Goal: Transaction & Acquisition: Purchase product/service

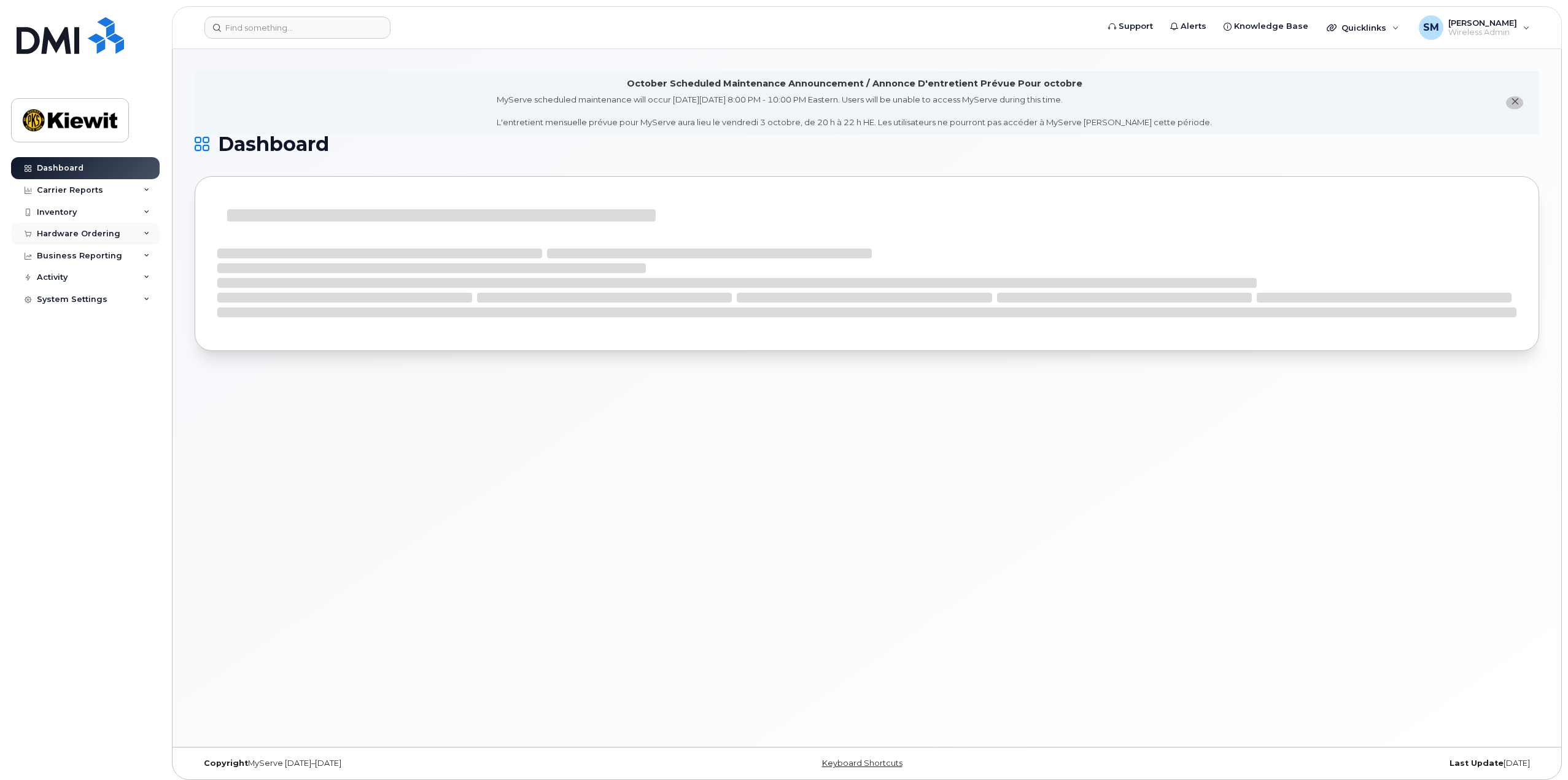
click at [145, 230] on icon at bounding box center [146, 233] width 6 height 6
click at [63, 275] on div "Orders" at bounding box center [57, 280] width 30 height 11
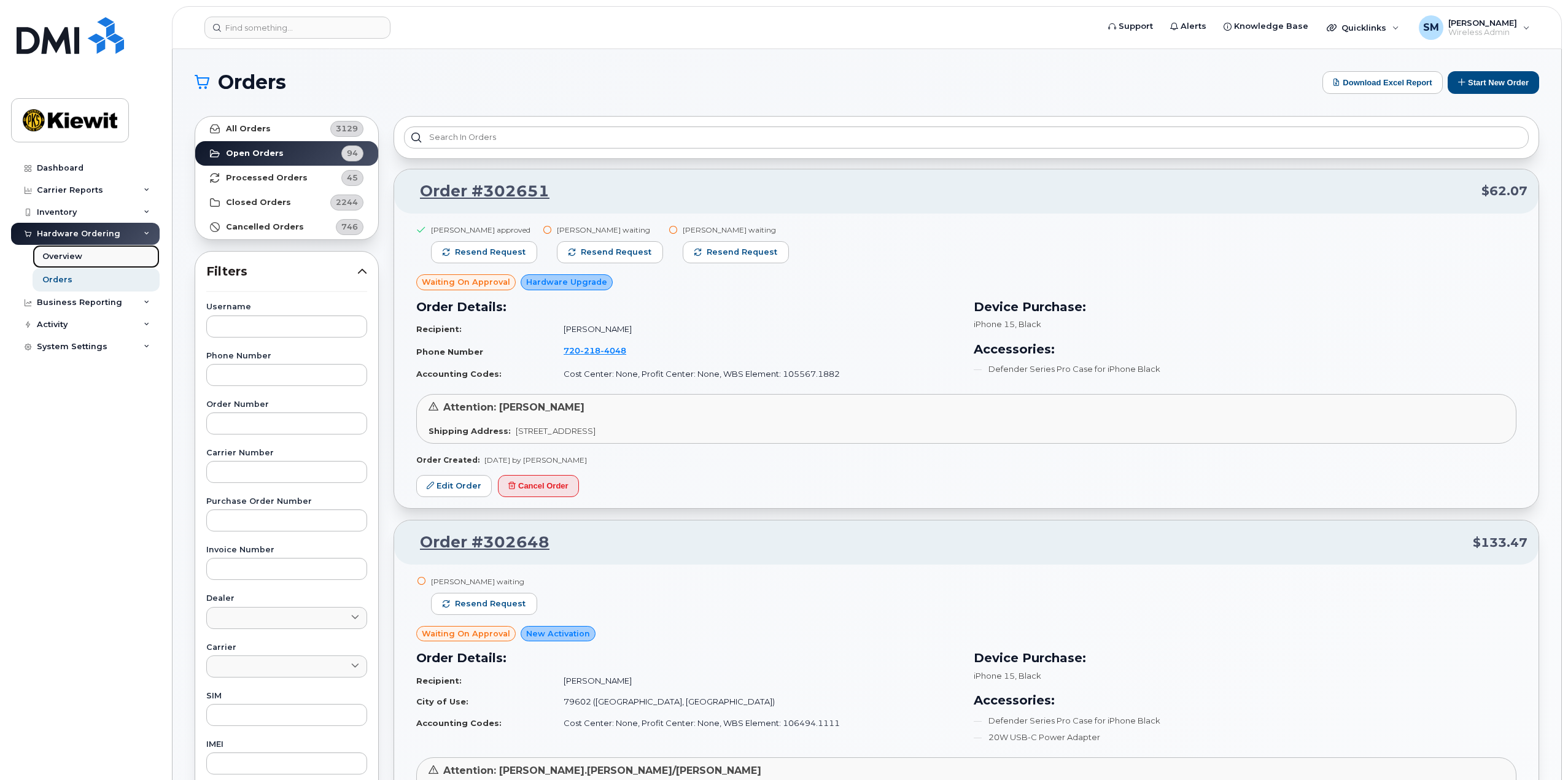
click at [63, 262] on div "Overview" at bounding box center [62, 256] width 40 height 11
click at [1496, 78] on button "Start New Order" at bounding box center [1494, 82] width 91 height 23
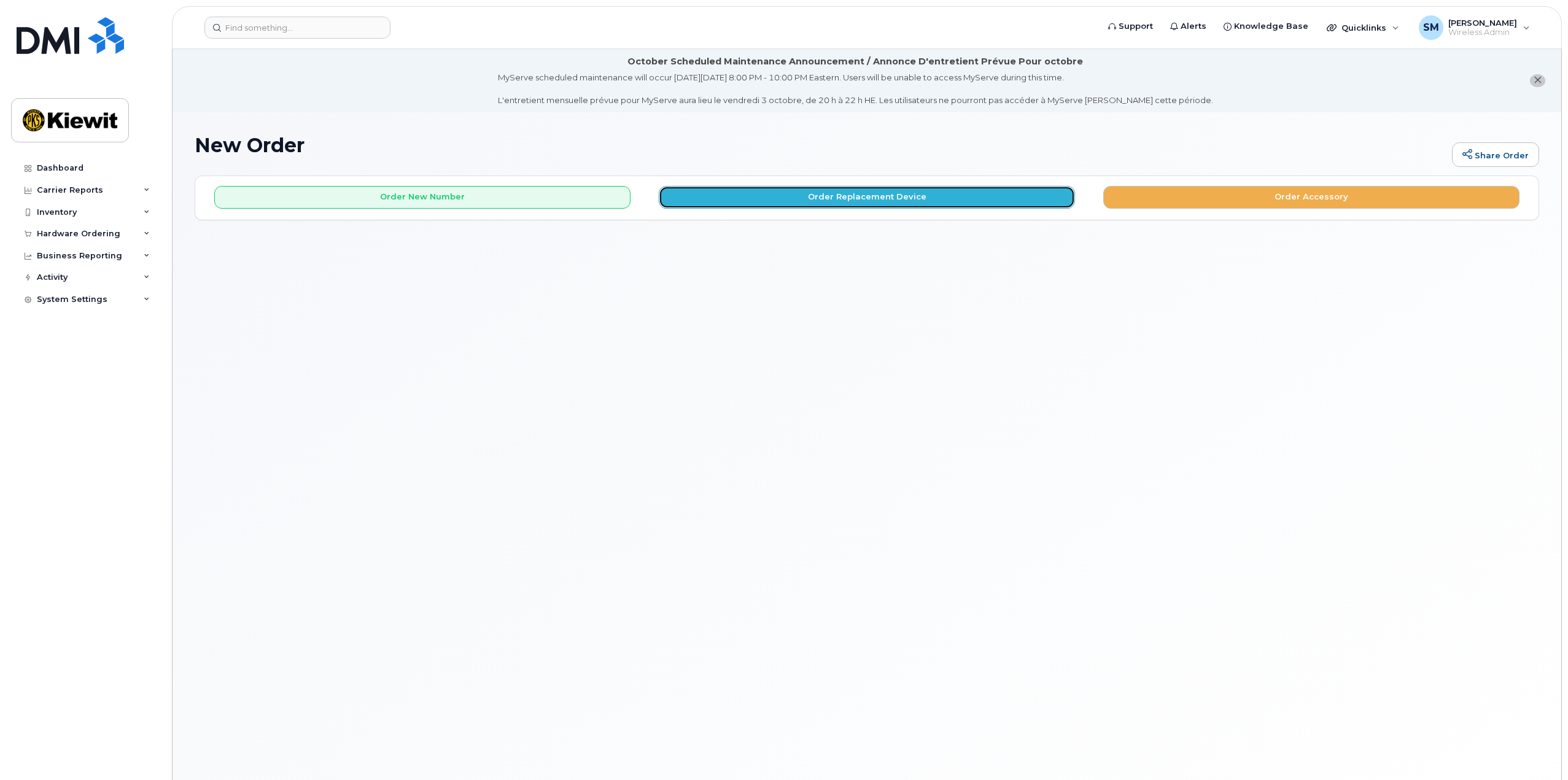
click at [847, 200] on button "Order Replacement Device" at bounding box center [867, 197] width 416 height 23
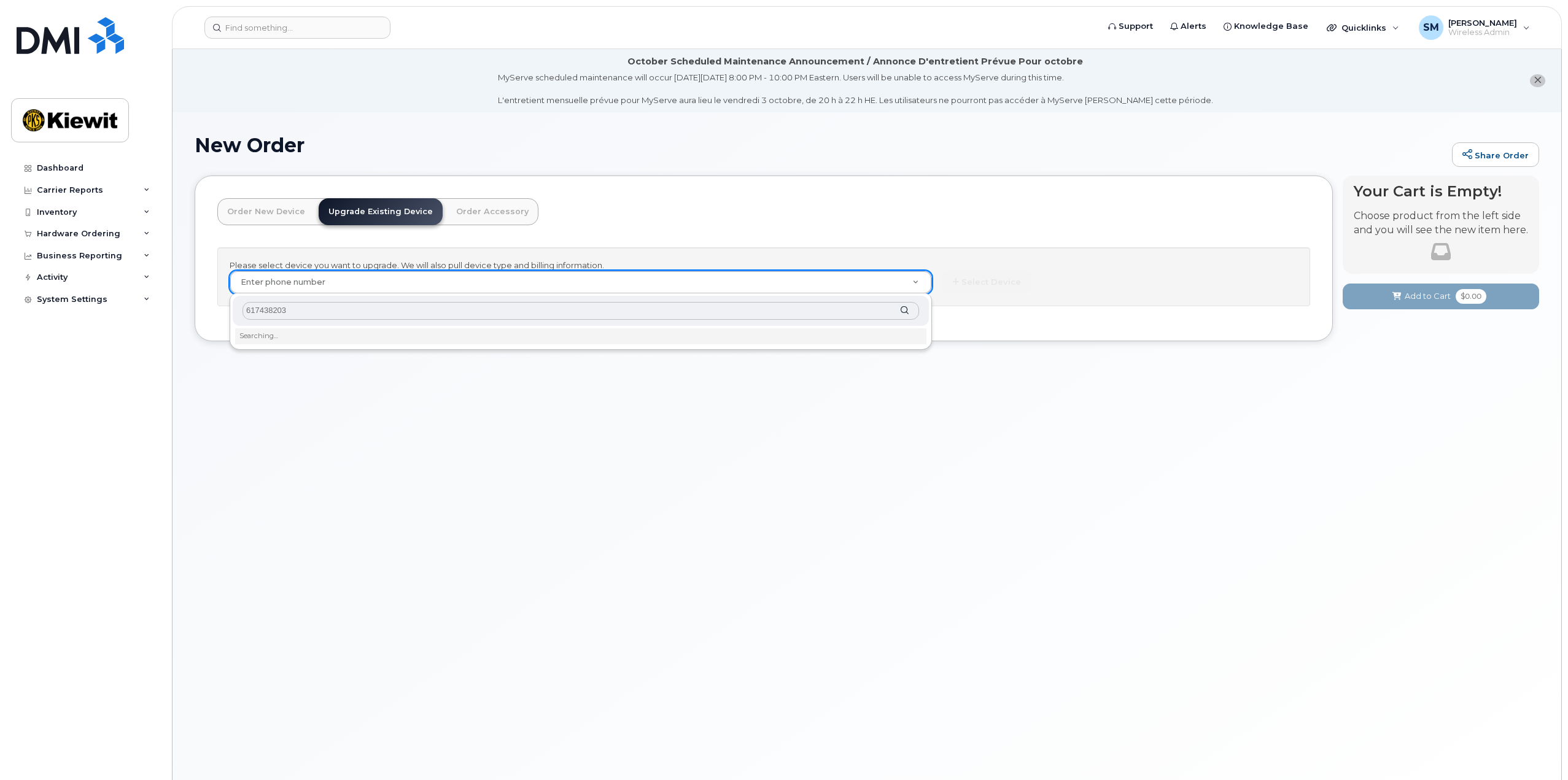
type input "6174382036"
type input "1170655"
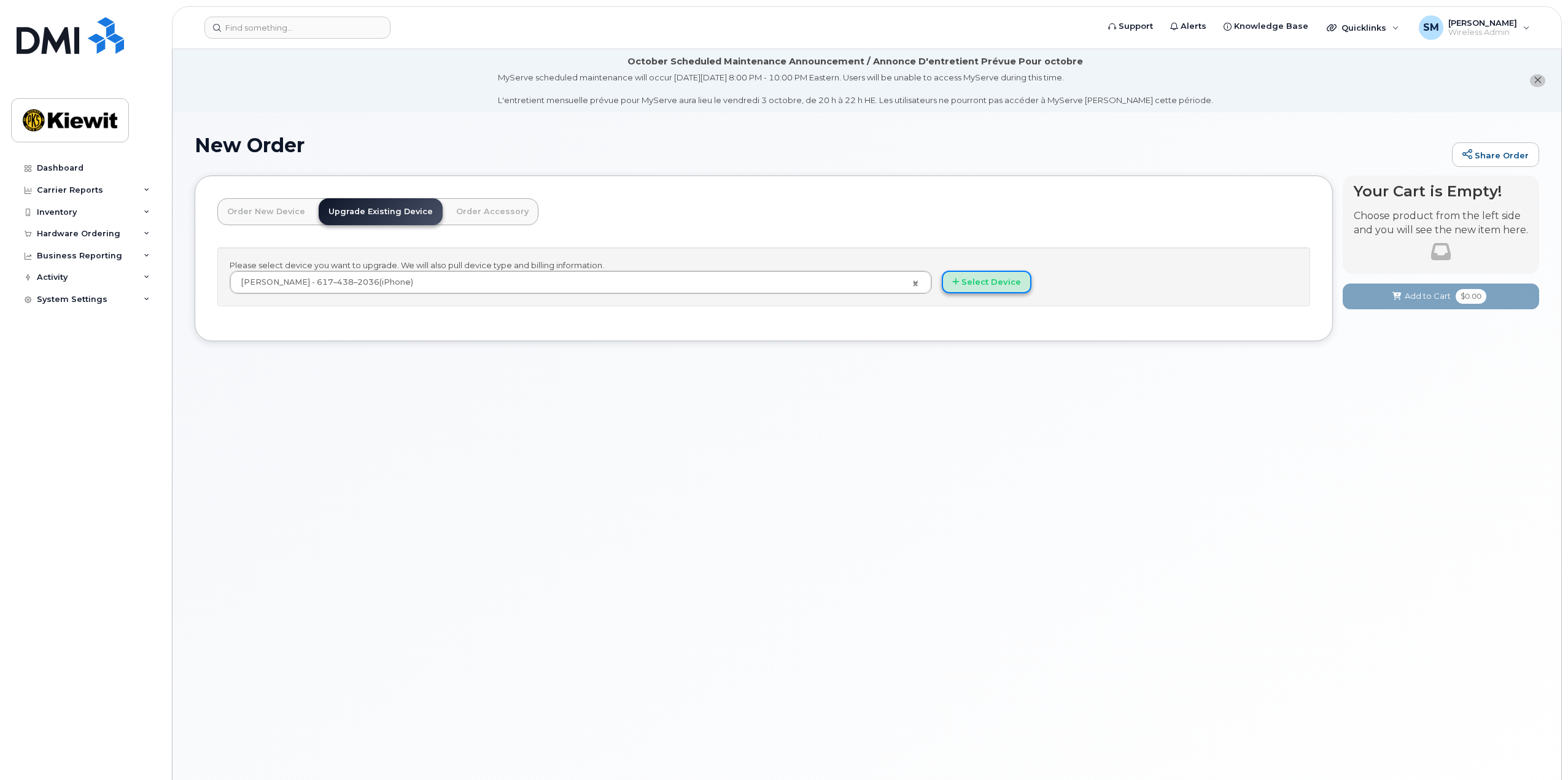
click at [990, 284] on button "Select Device" at bounding box center [986, 282] width 89 height 23
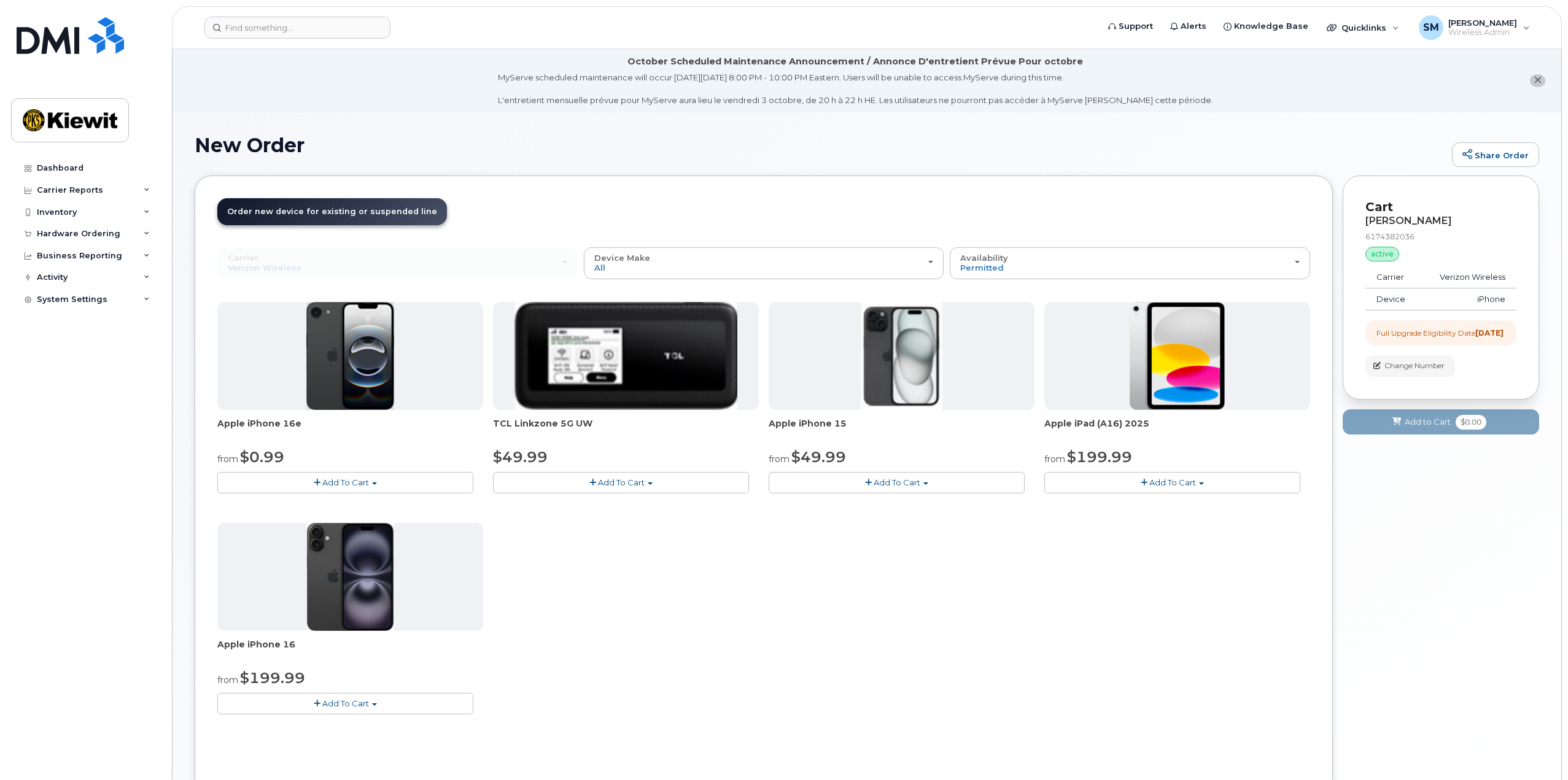
click at [376, 482] on button "Add To Cart" at bounding box center [345, 482] width 256 height 21
click at [326, 503] on link "$0.99 - 2 Year Upgrade (128GB)" at bounding box center [297, 506] width 154 height 16
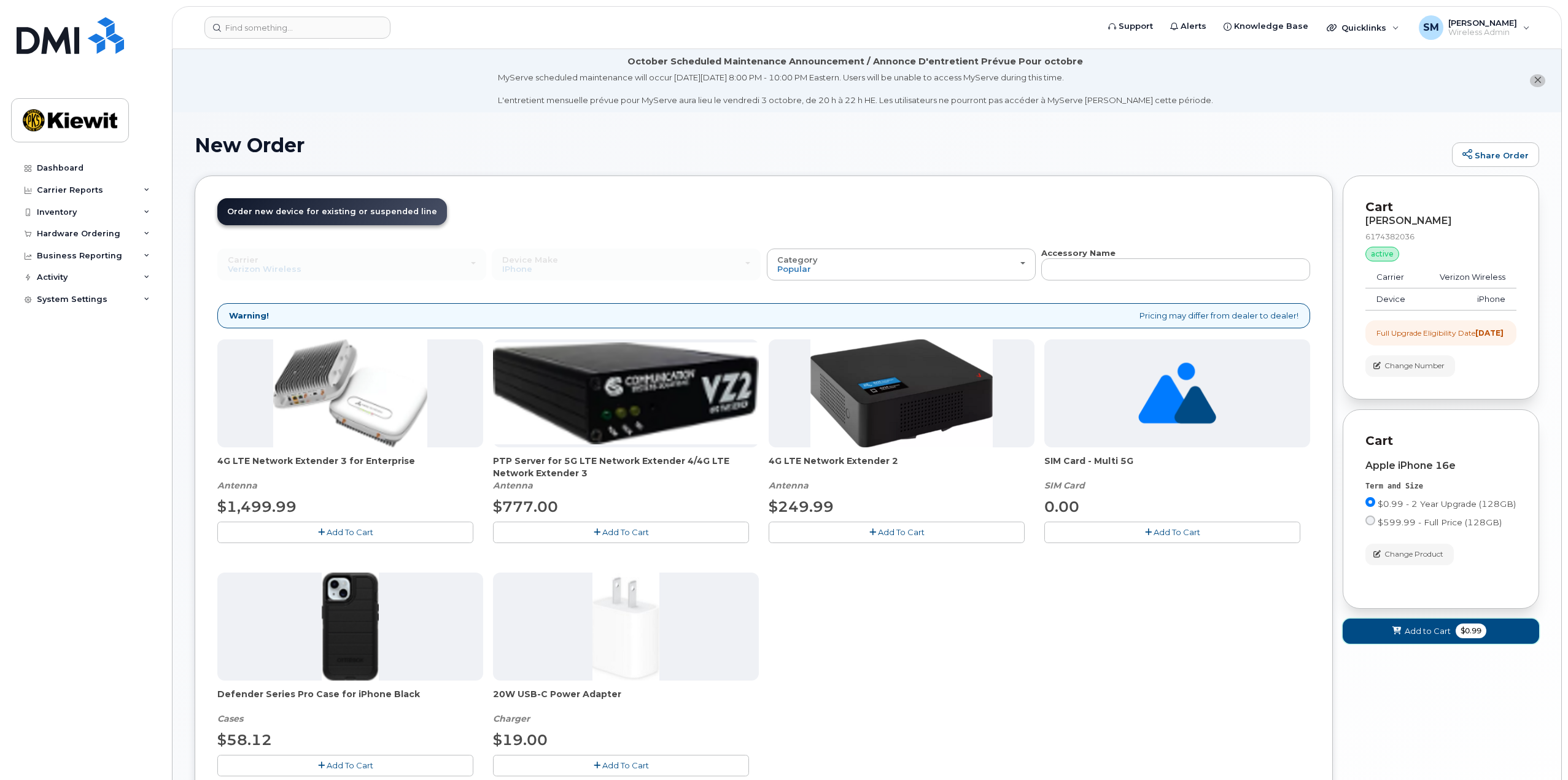
click at [1438, 637] on span "Add to Cart" at bounding box center [1427, 631] width 46 height 12
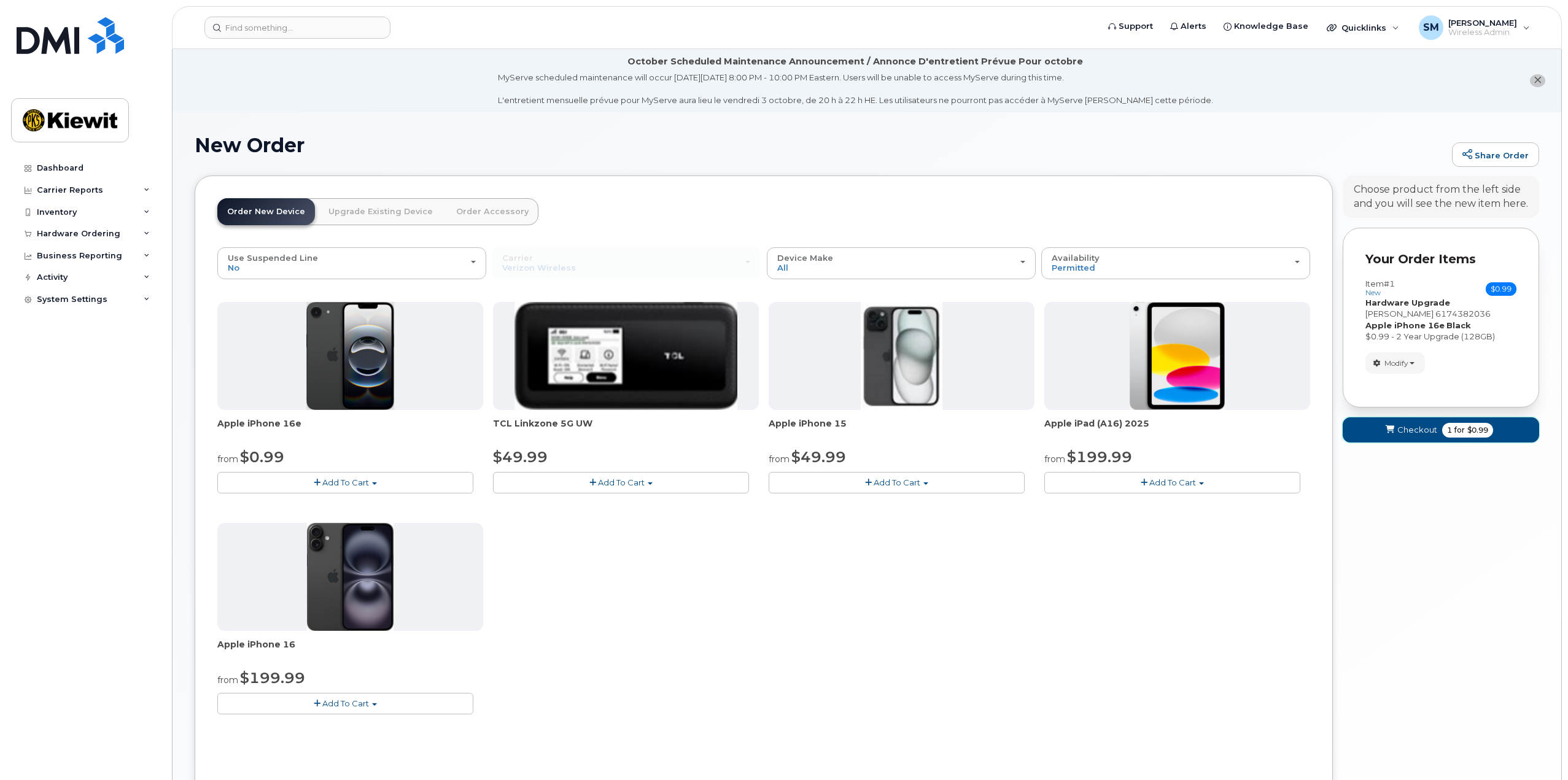
click at [1425, 431] on span "Checkout" at bounding box center [1418, 430] width 40 height 12
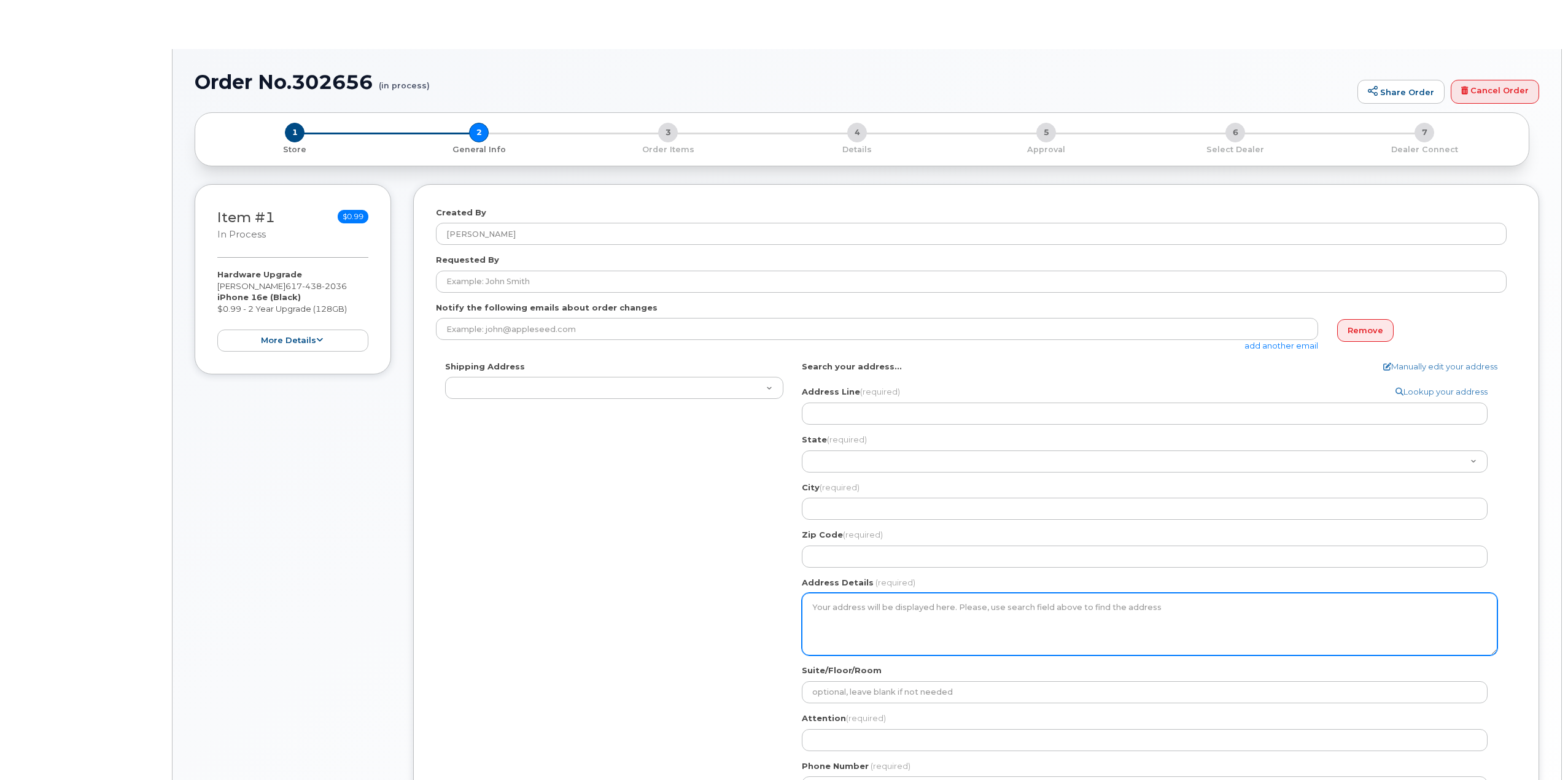
select select
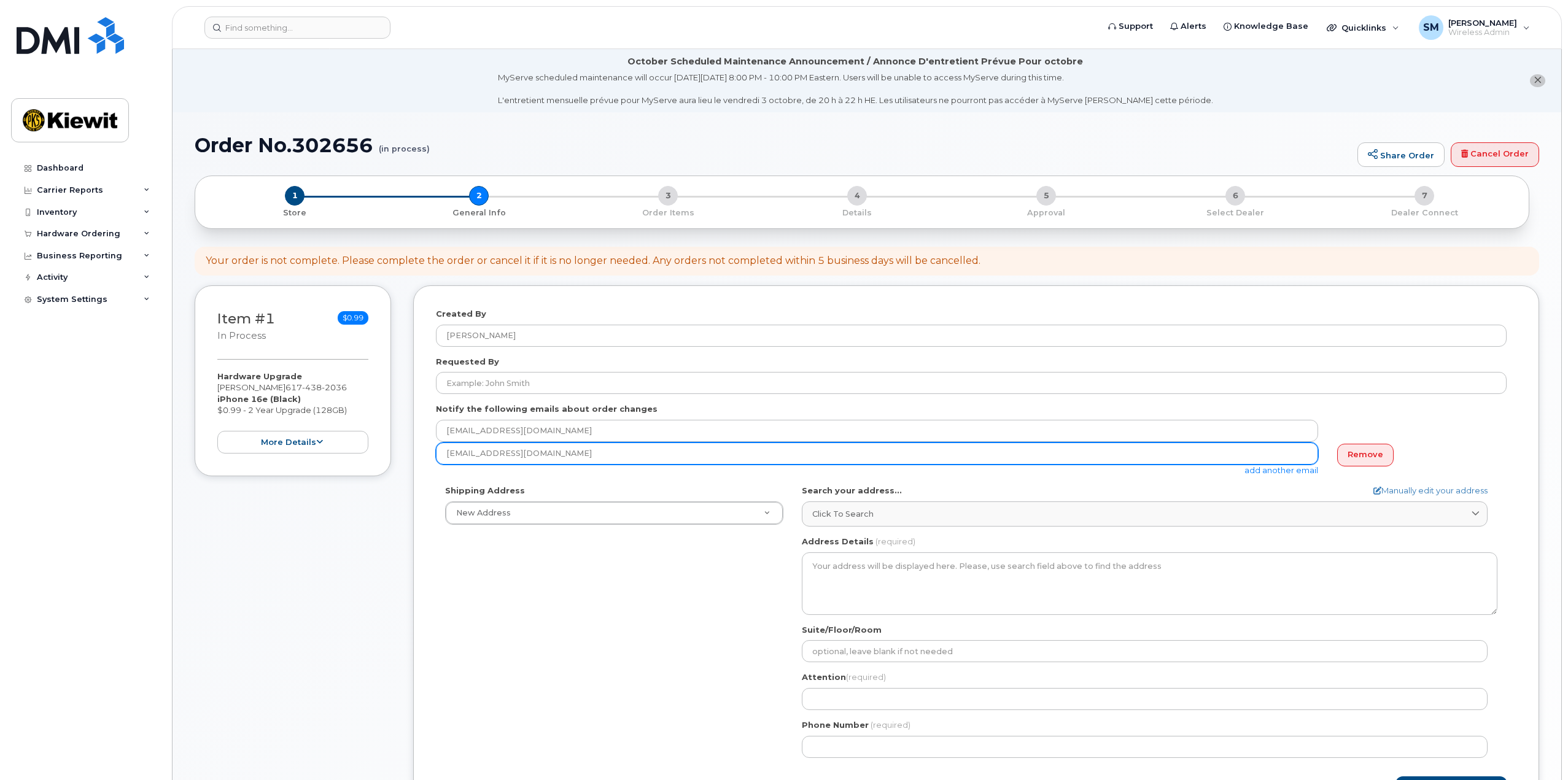
click at [615, 458] on input "[EMAIL_ADDRESS][DOMAIN_NAME]" at bounding box center [877, 454] width 882 height 22
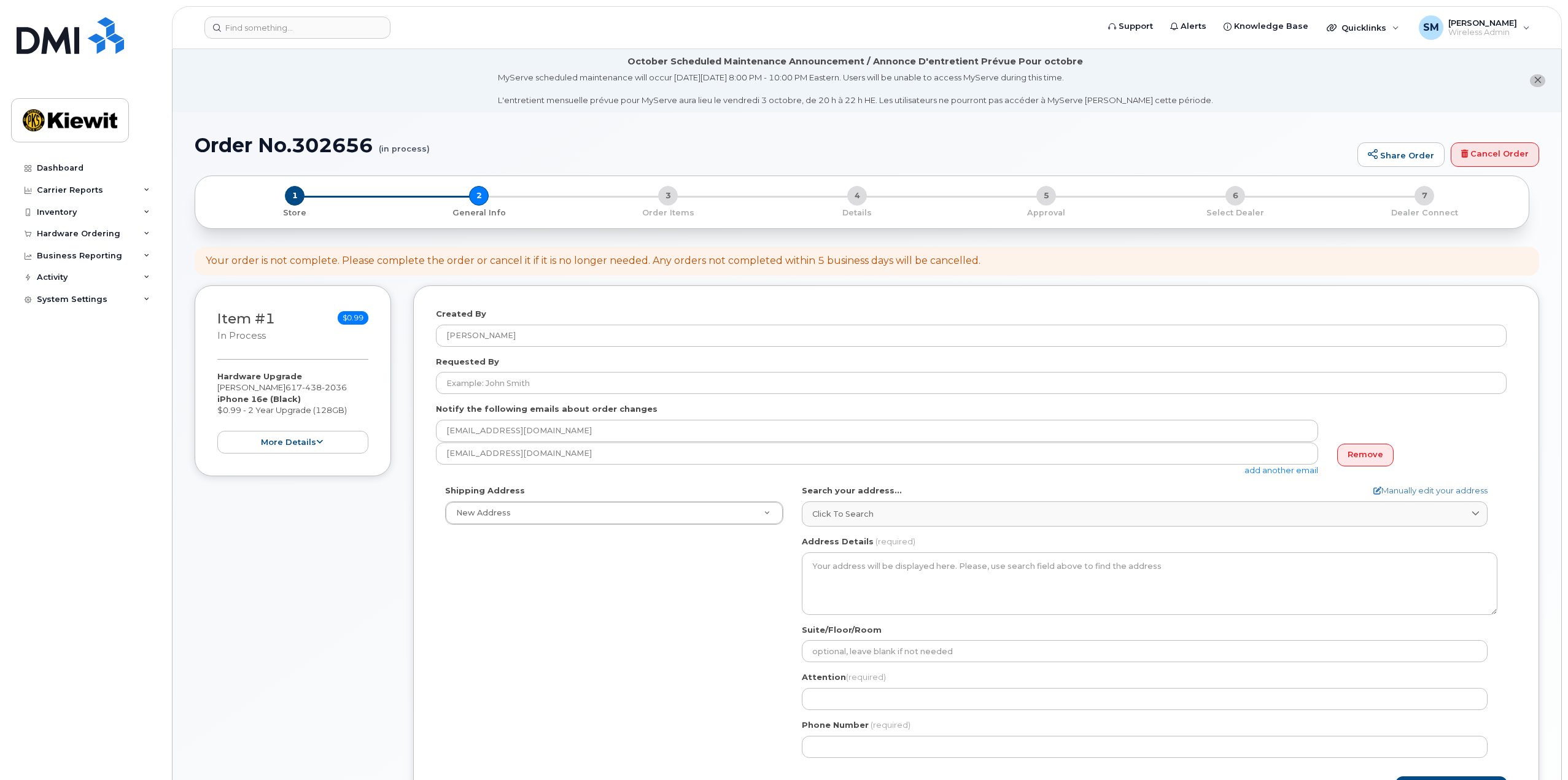
drag, startPoint x: 617, startPoint y: 704, endPoint x: 617, endPoint y: 648, distance: 56.0
click at [617, 704] on div "Shipping Address New Address New Address AB Search your address... Manually edi…" at bounding box center [971, 625] width 1071 height 282
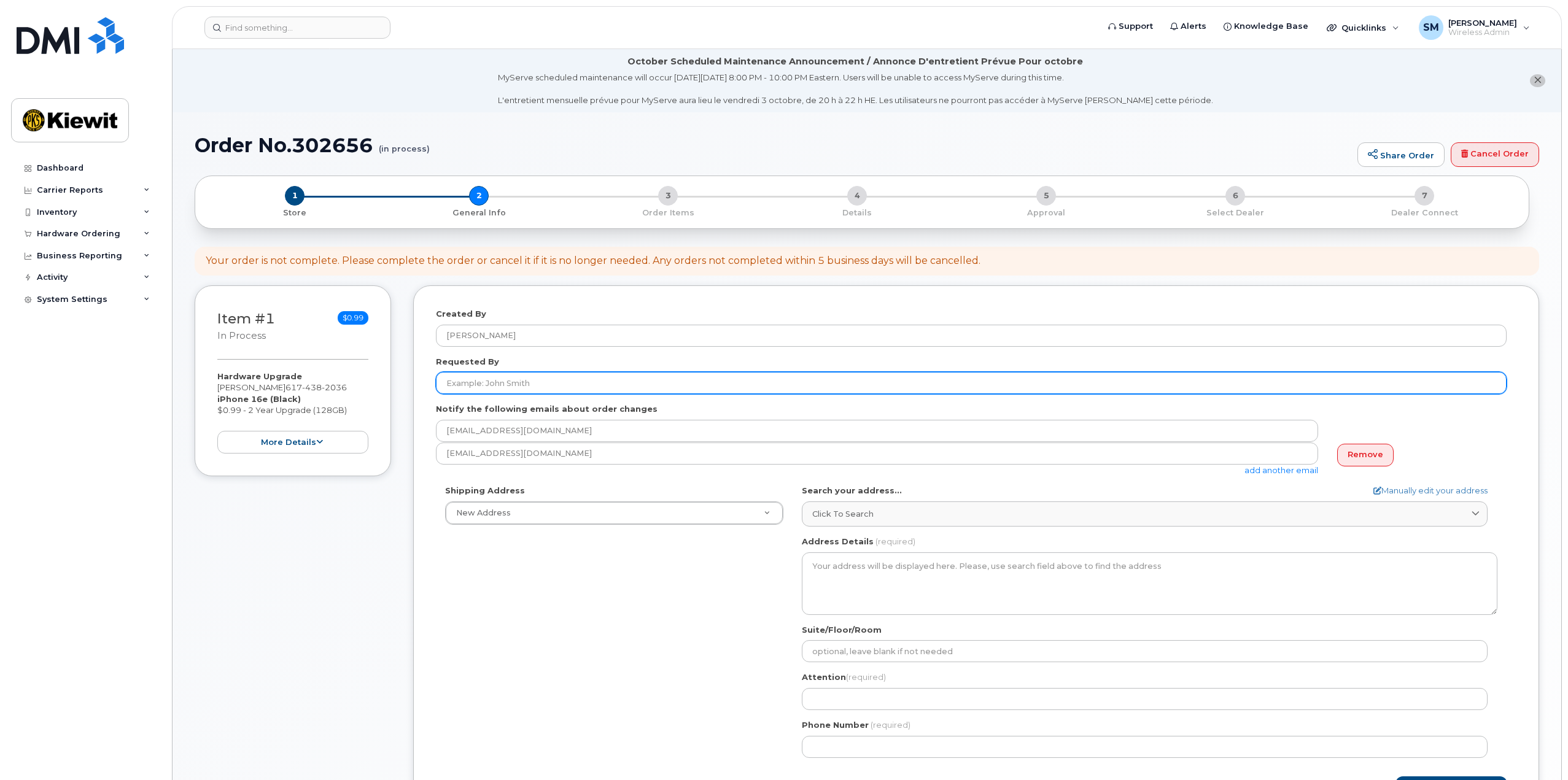
click at [570, 381] on input "Requested By" at bounding box center [971, 383] width 1071 height 22
type input "[PERSON_NAME]"
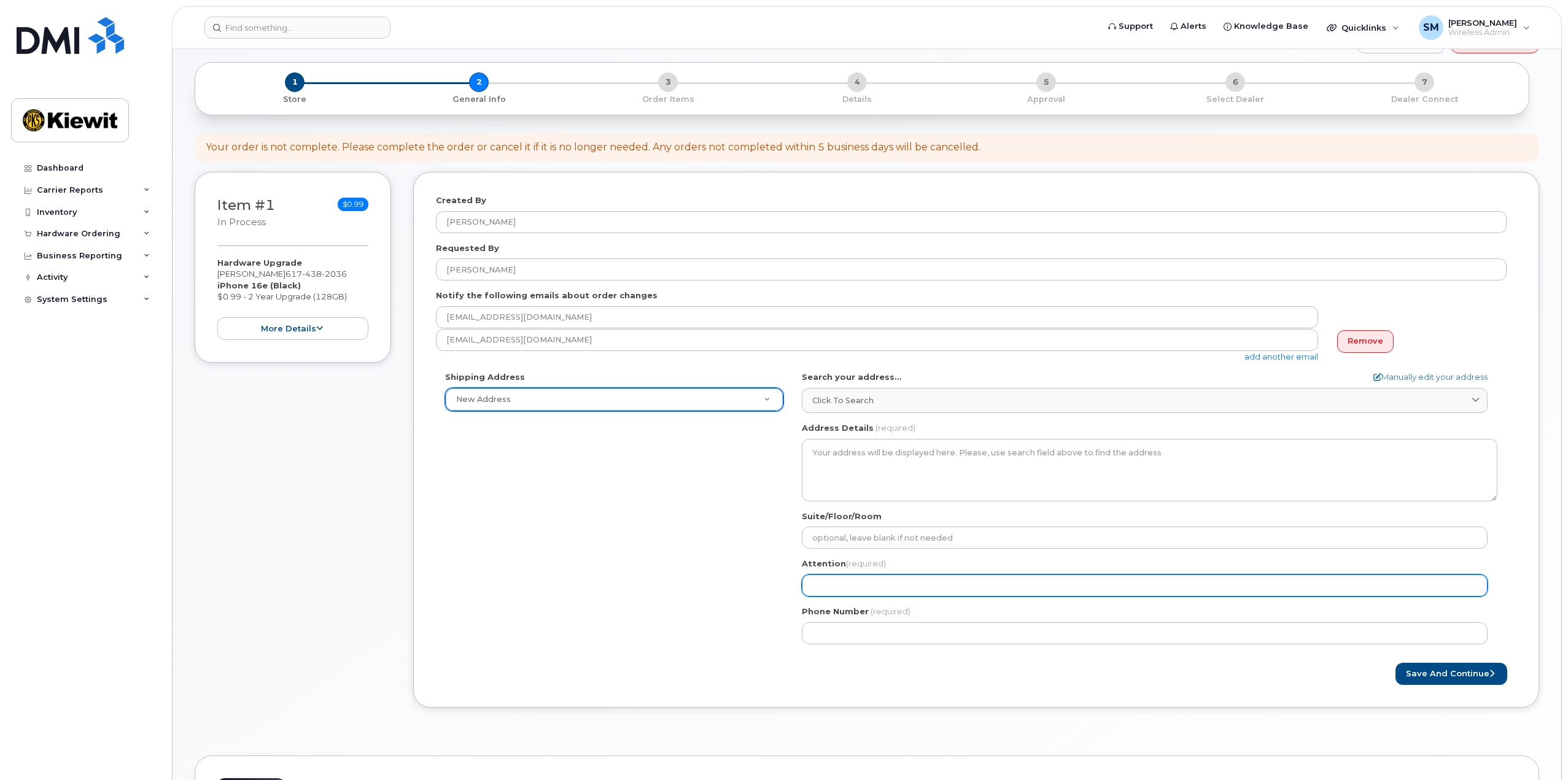
scroll to position [123, 0]
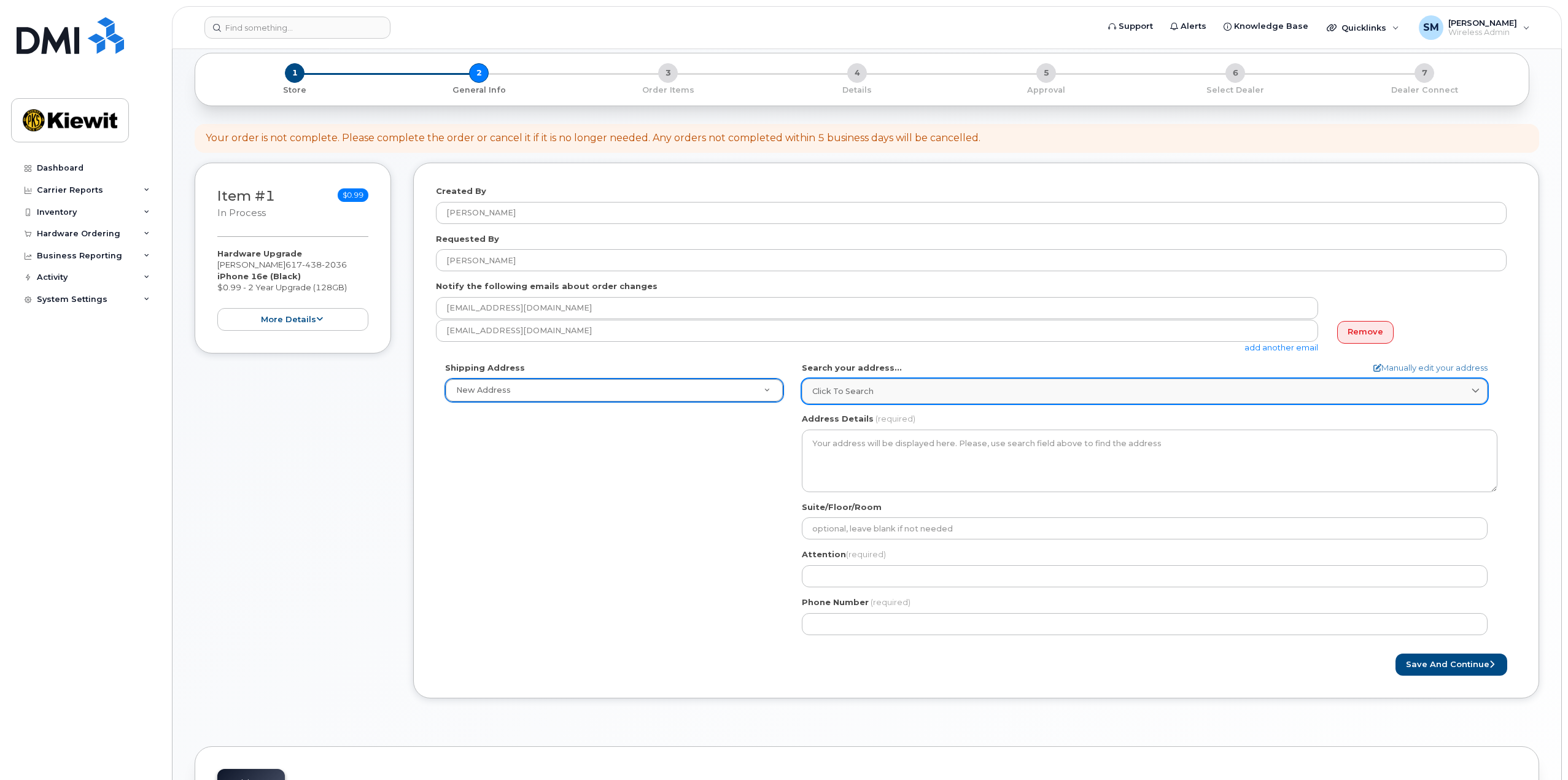
click at [900, 388] on div "Click to search" at bounding box center [1144, 391] width 665 height 12
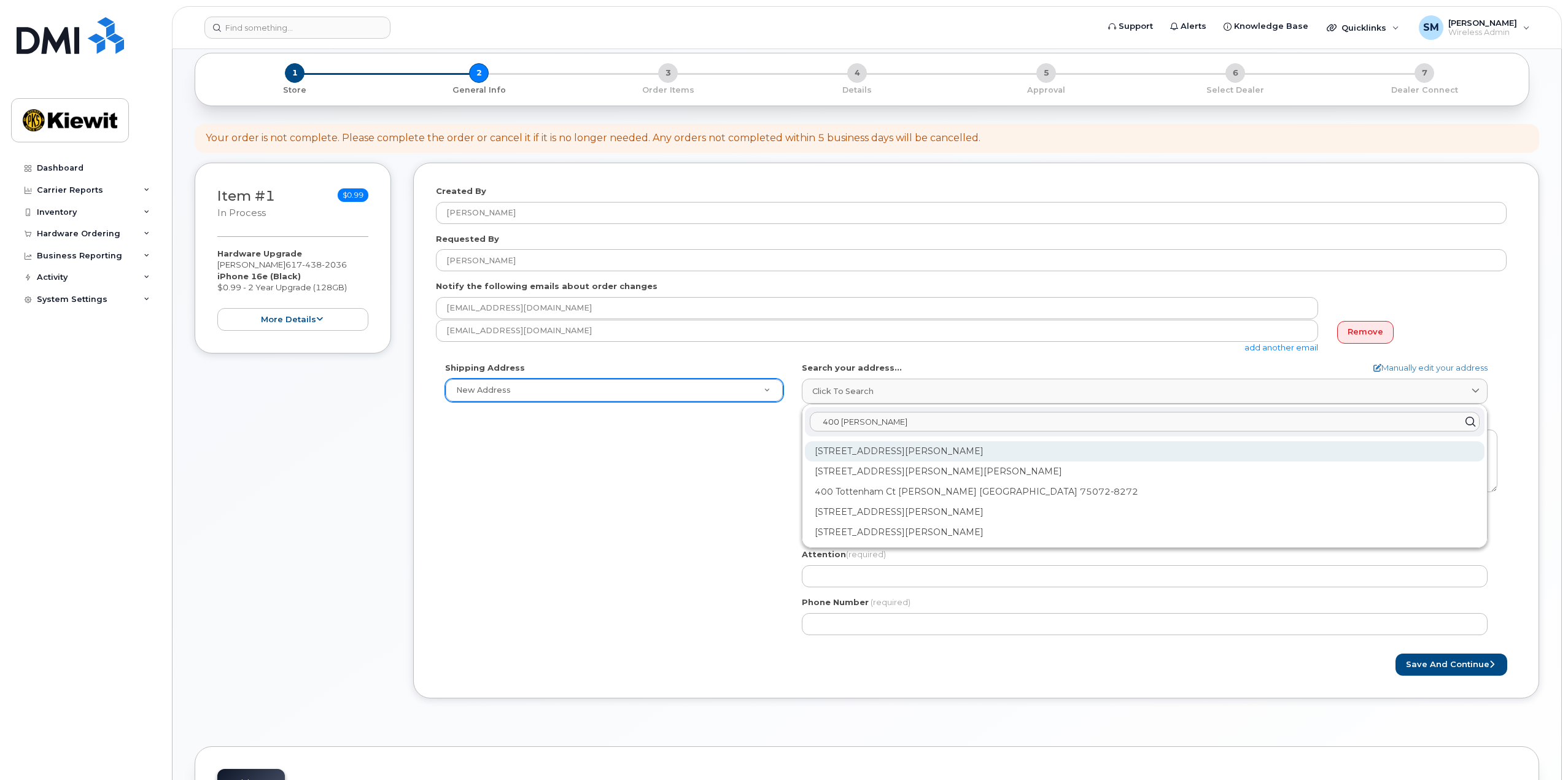
type input "400 Totten"
click at [931, 446] on div "400 Totten Pond Rd Waltham MA 02451" at bounding box center [1145, 451] width 680 height 20
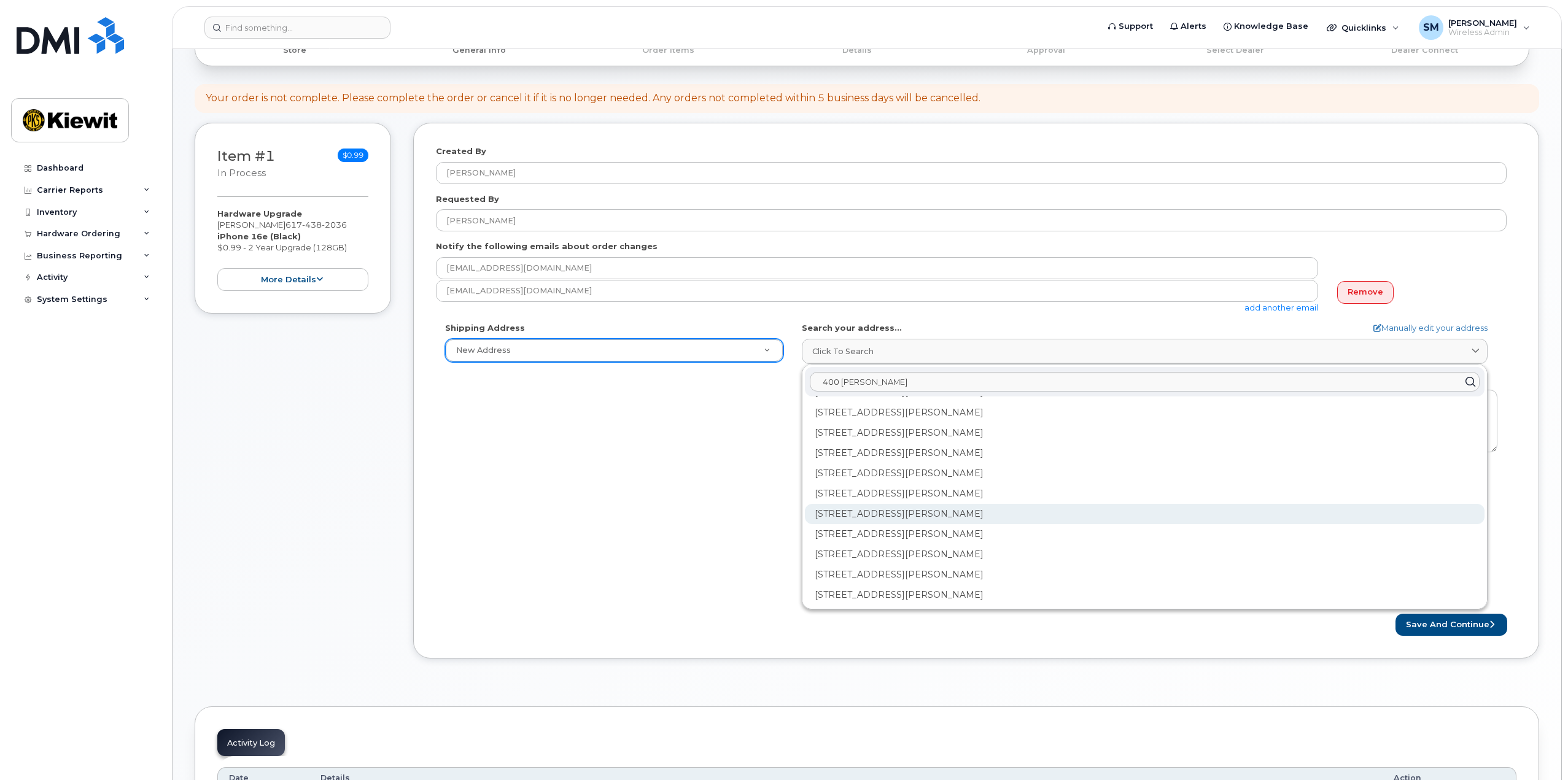
scroll to position [184, 0]
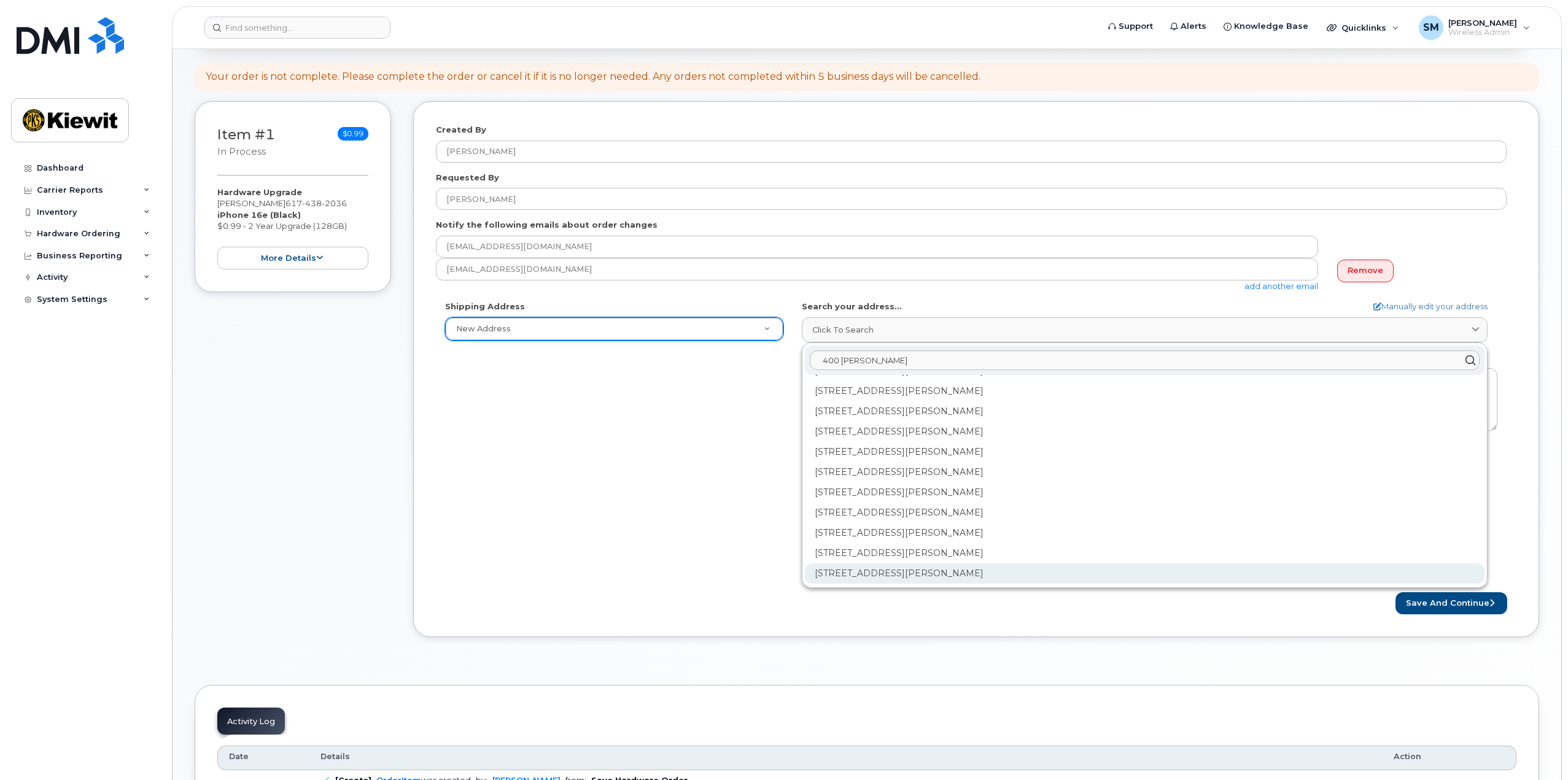
click at [943, 572] on div "400 Totten Pond Rd Ste 400 Waltham MA 02451-2051" at bounding box center [1145, 573] width 680 height 20
select select
type textarea "400 Totten Pond Rd Ste 400 WALTHAM MA 02451-2051 UNITED STATES"
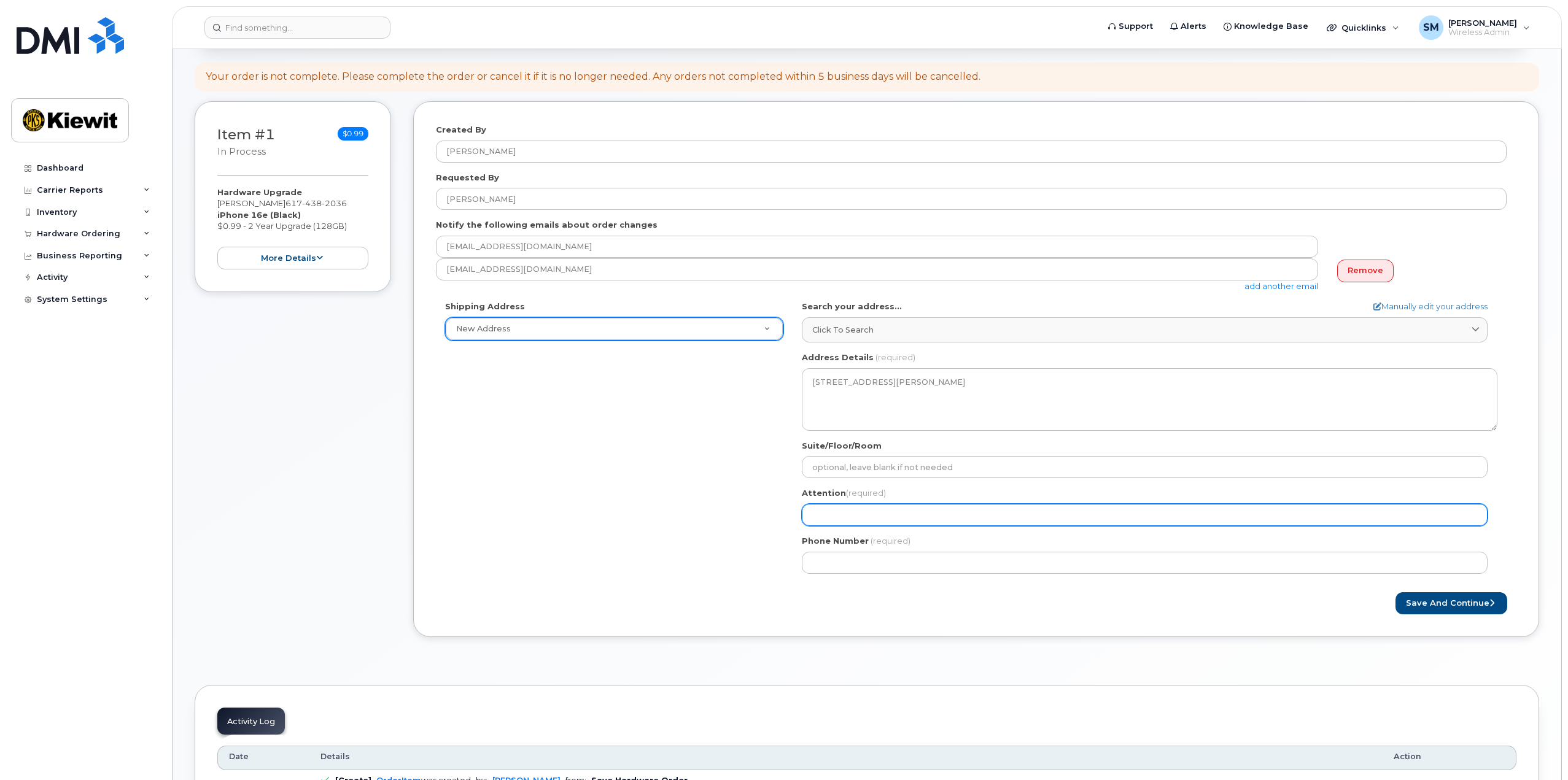
click at [896, 518] on input "Attention (required)" at bounding box center [1144, 515] width 686 height 22
select select
type input "S"
select select
type input "St"
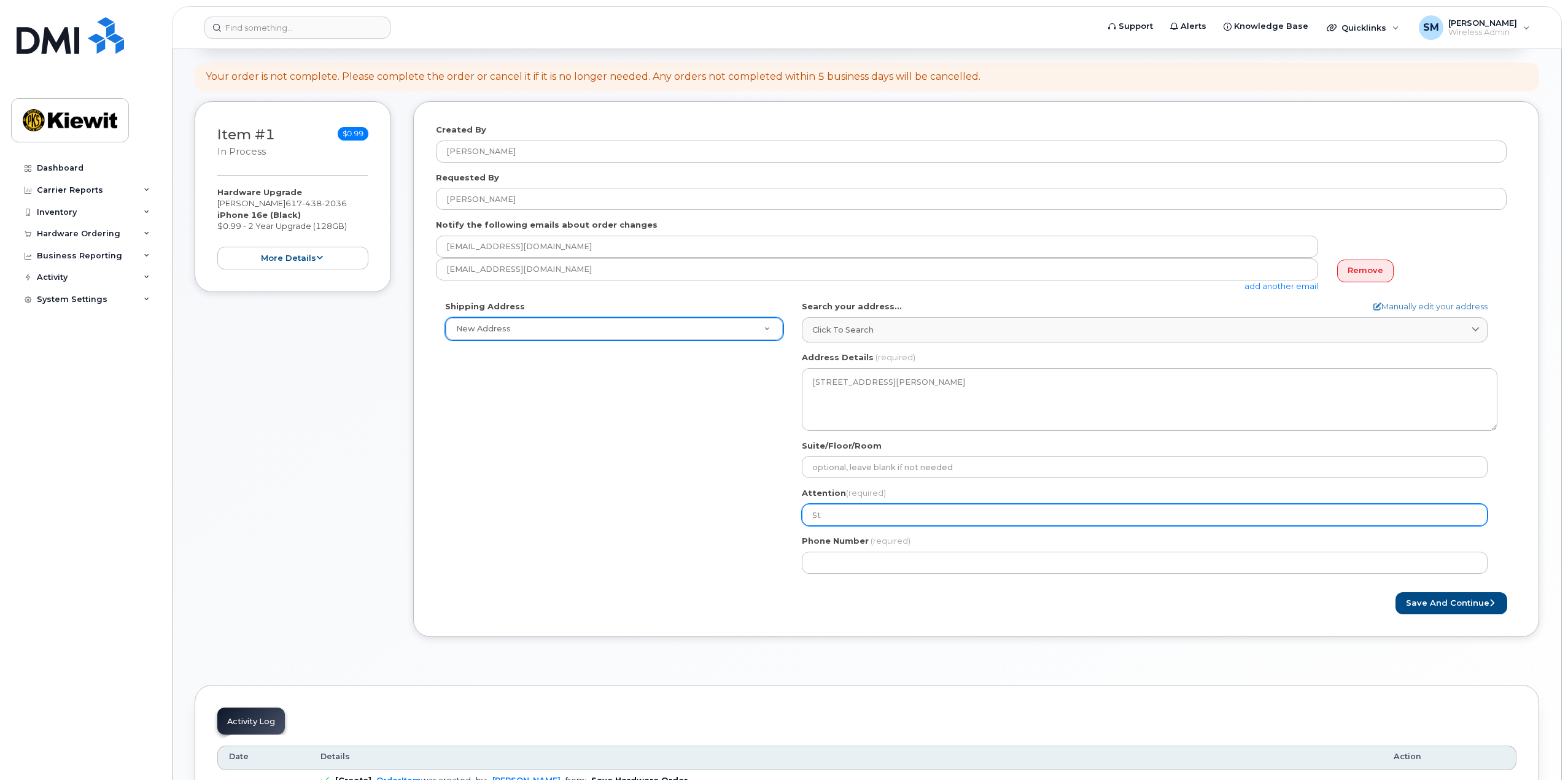
select select
type input "Ste"
select select
type input "Step"
select select
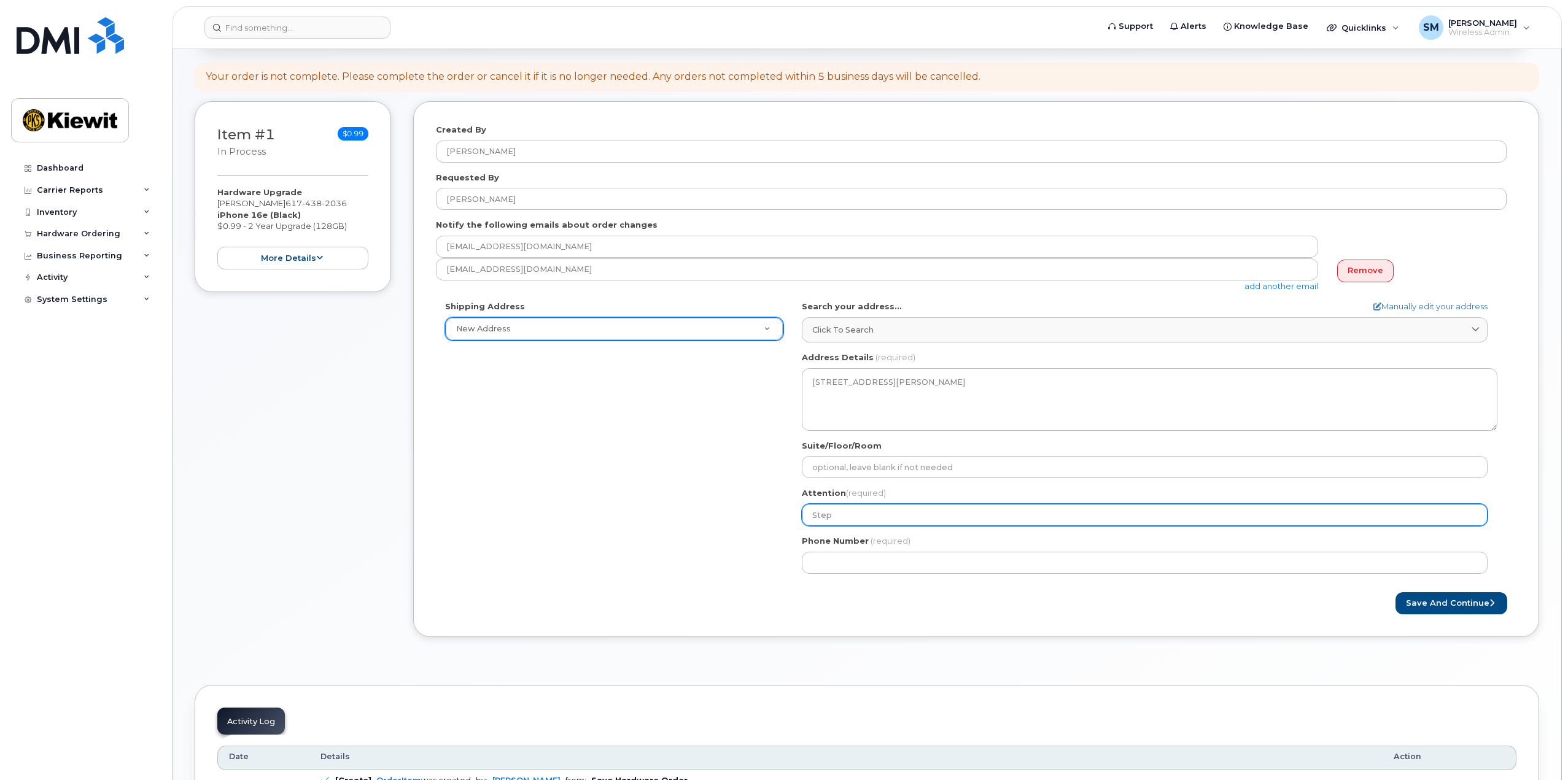
type input "Steph"
select select
type input "Stephe"
select select
type input "Stephen"
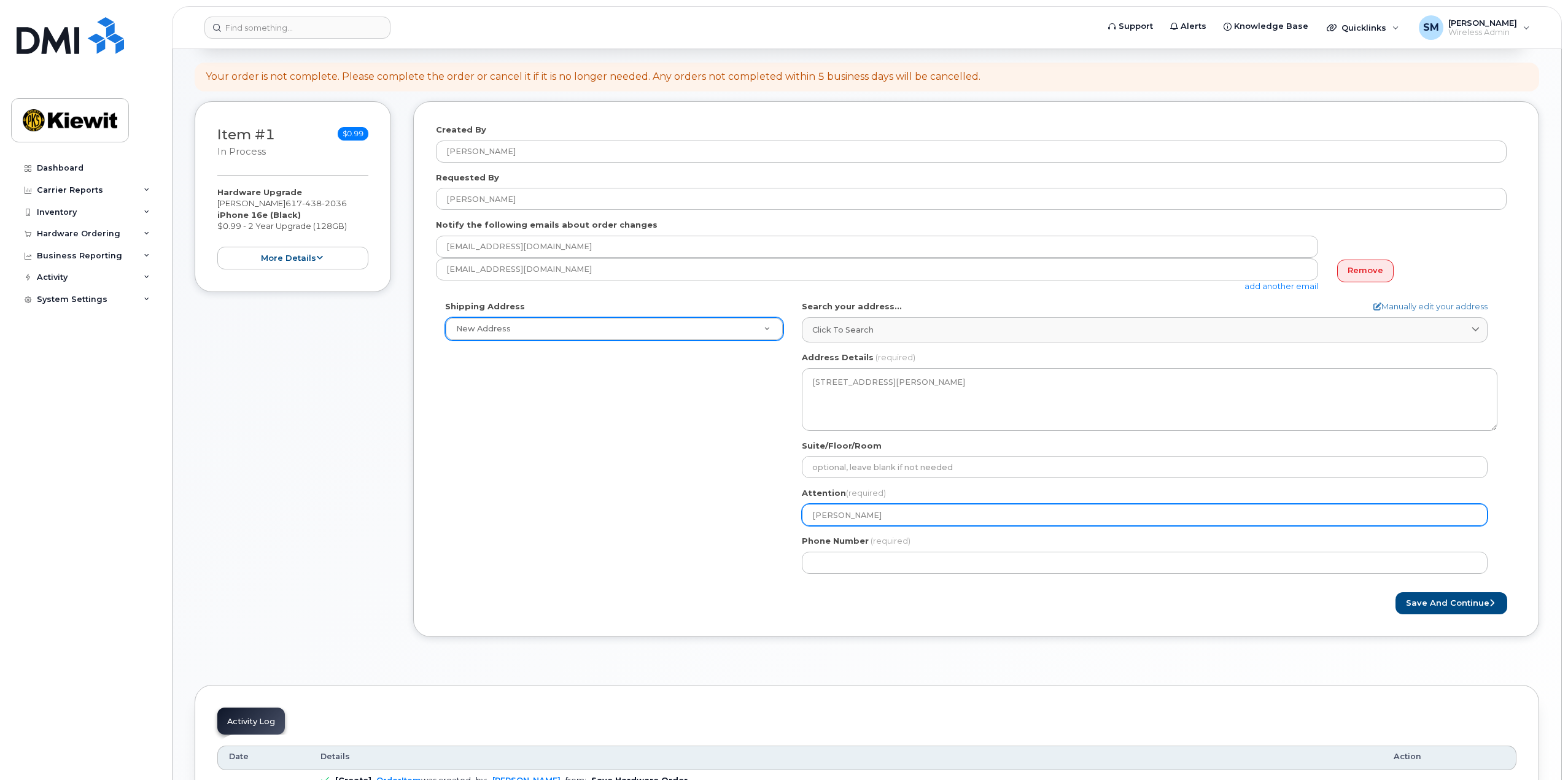
select select
type input "Stephen M"
select select
type input "Stephen Ma"
select select
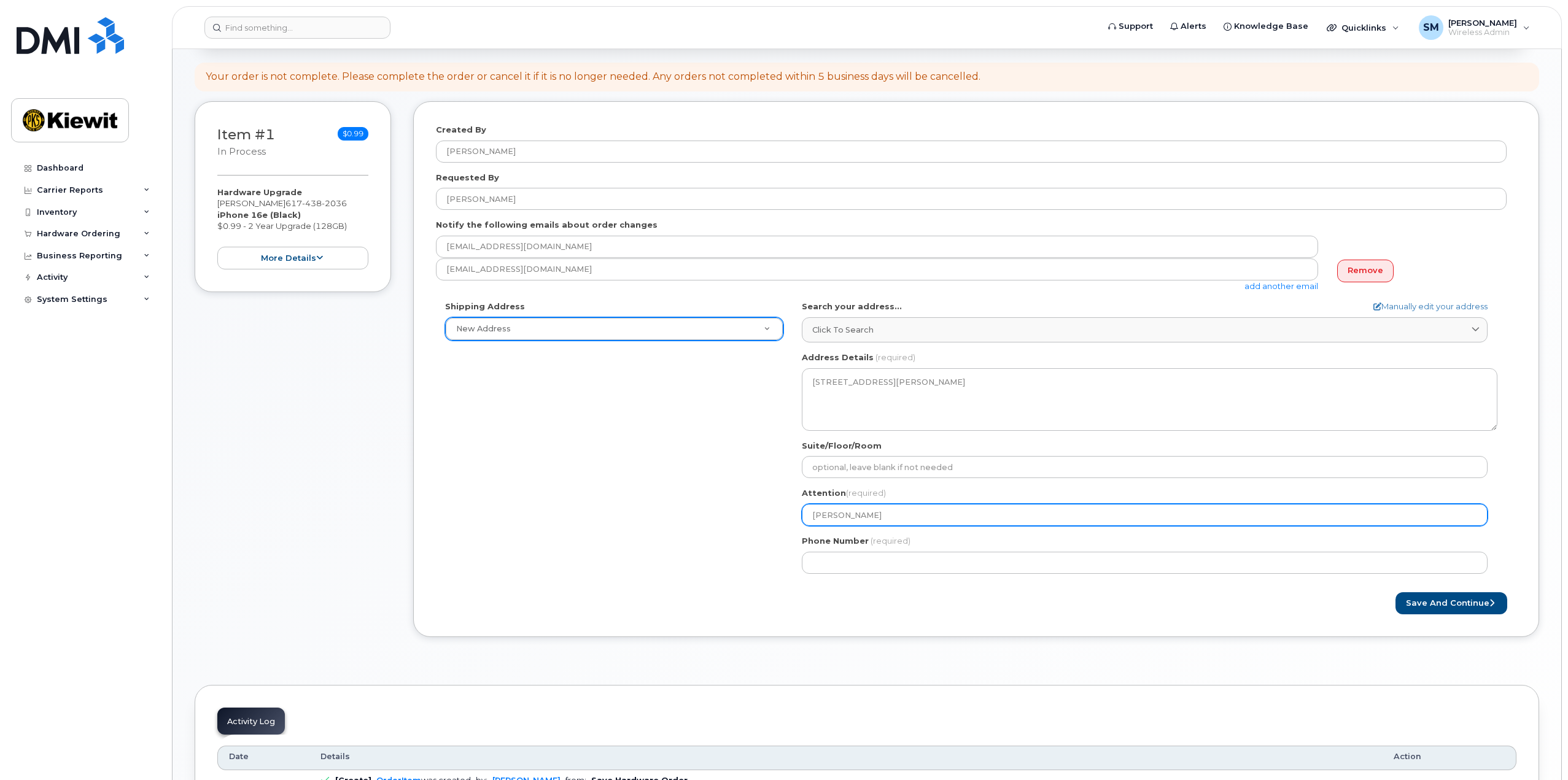
type input "Stephen Mar"
select select
type input "Stephen Mars"
select select
type input "Stephen Marsh"
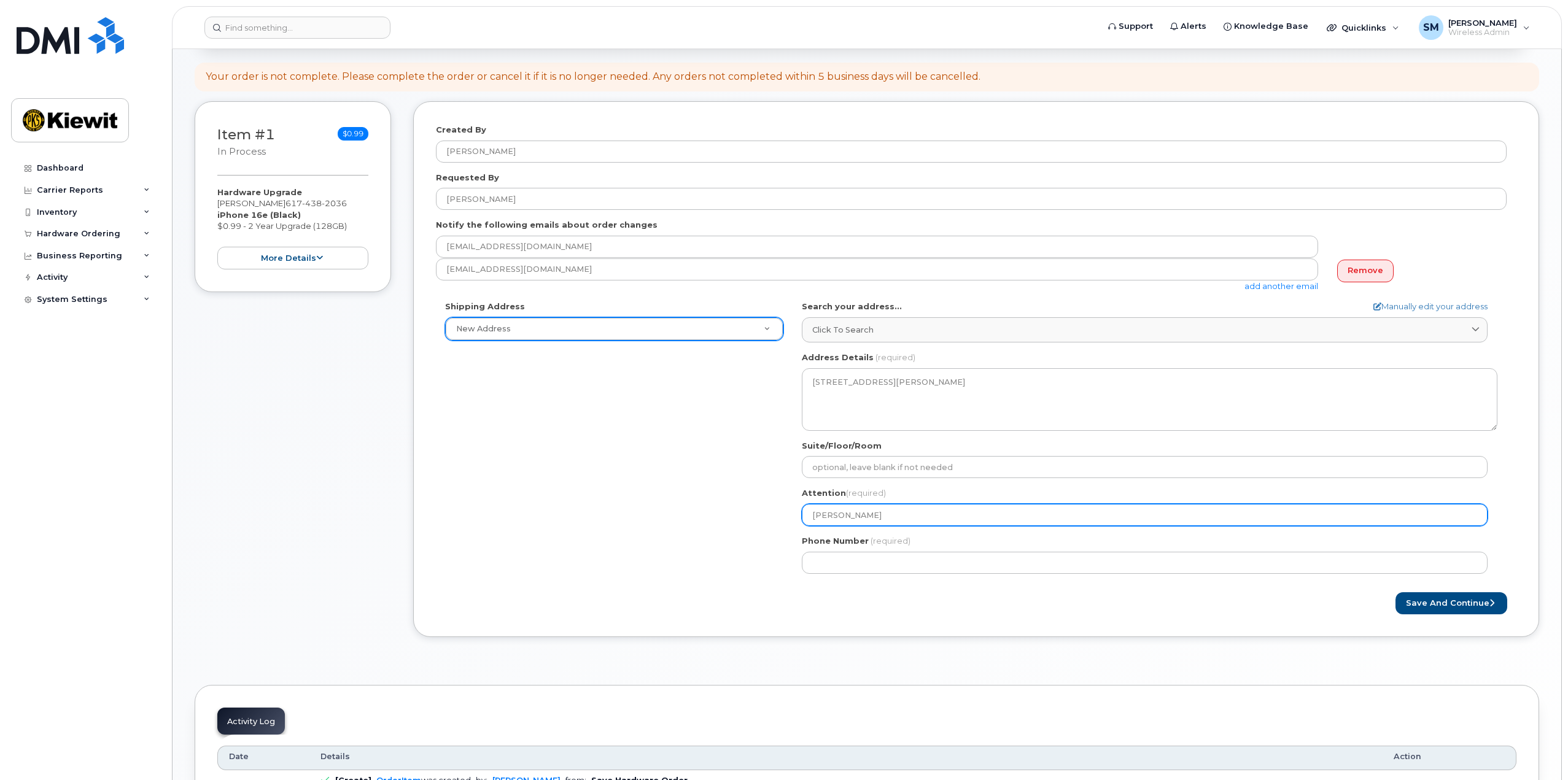
select select
type input "Stephen Marsha"
select select
type input "Stephen Marshal"
select select
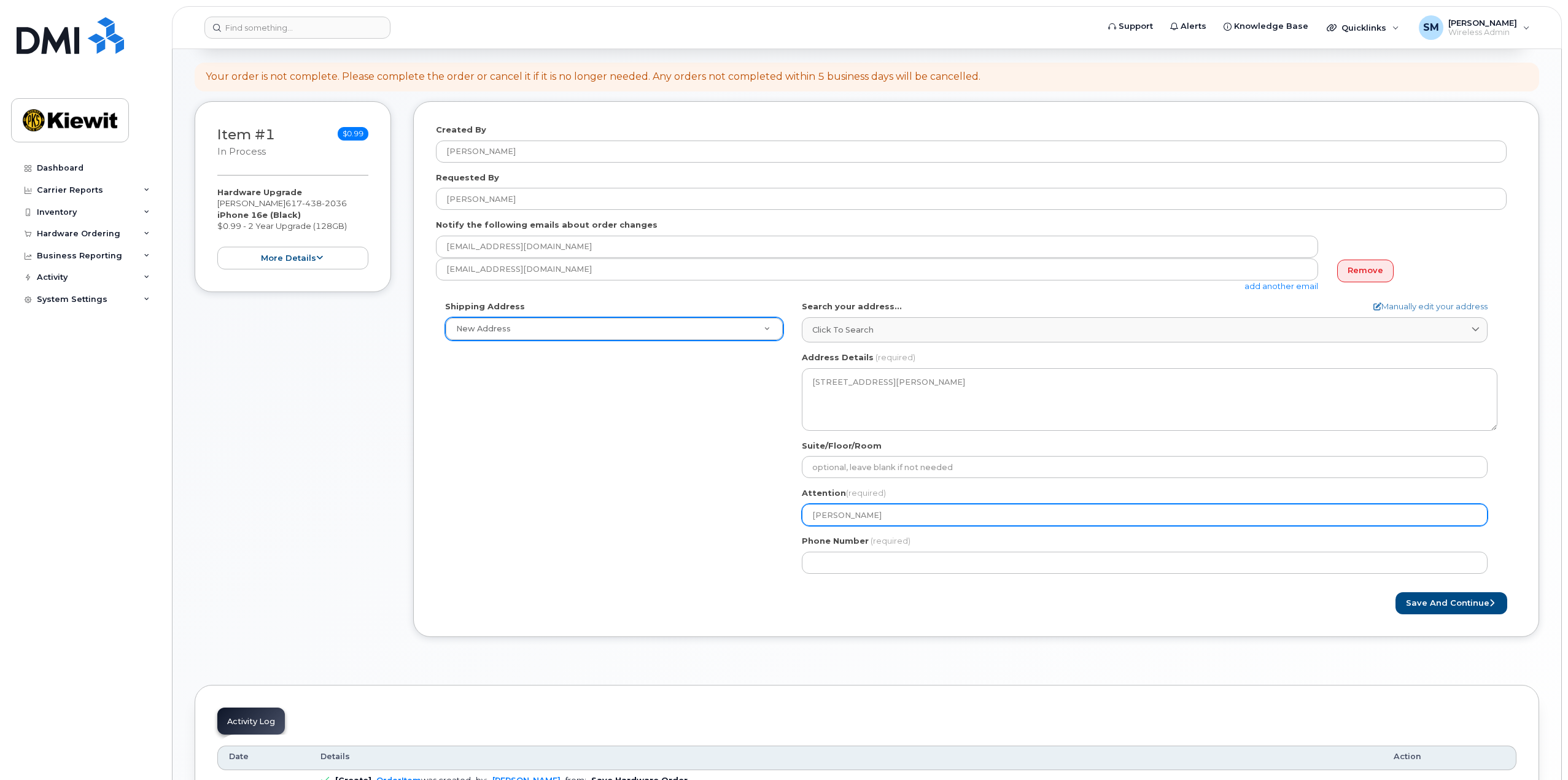
type input "[PERSON_NAME]"
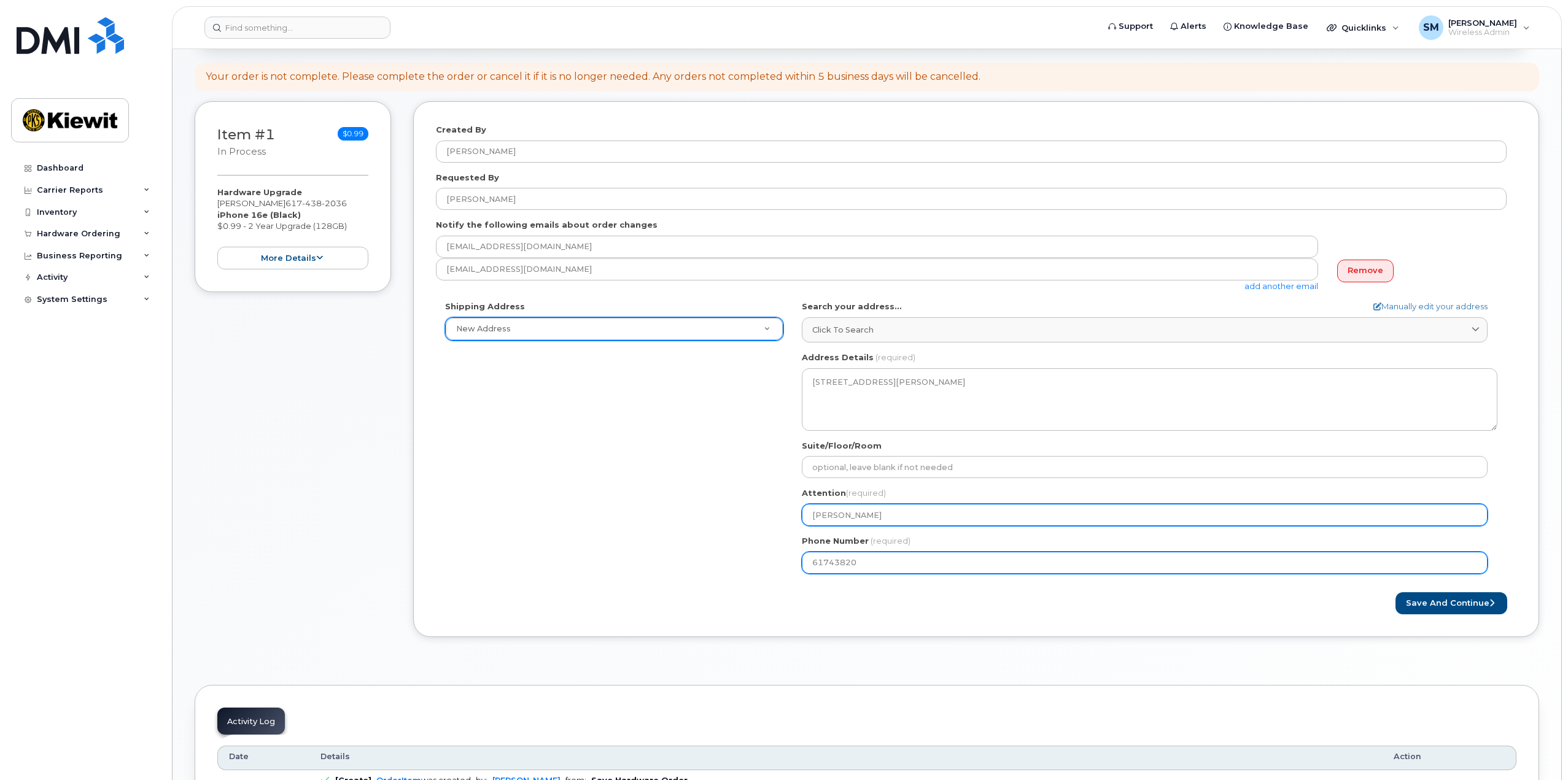
type input "617438203"
select select
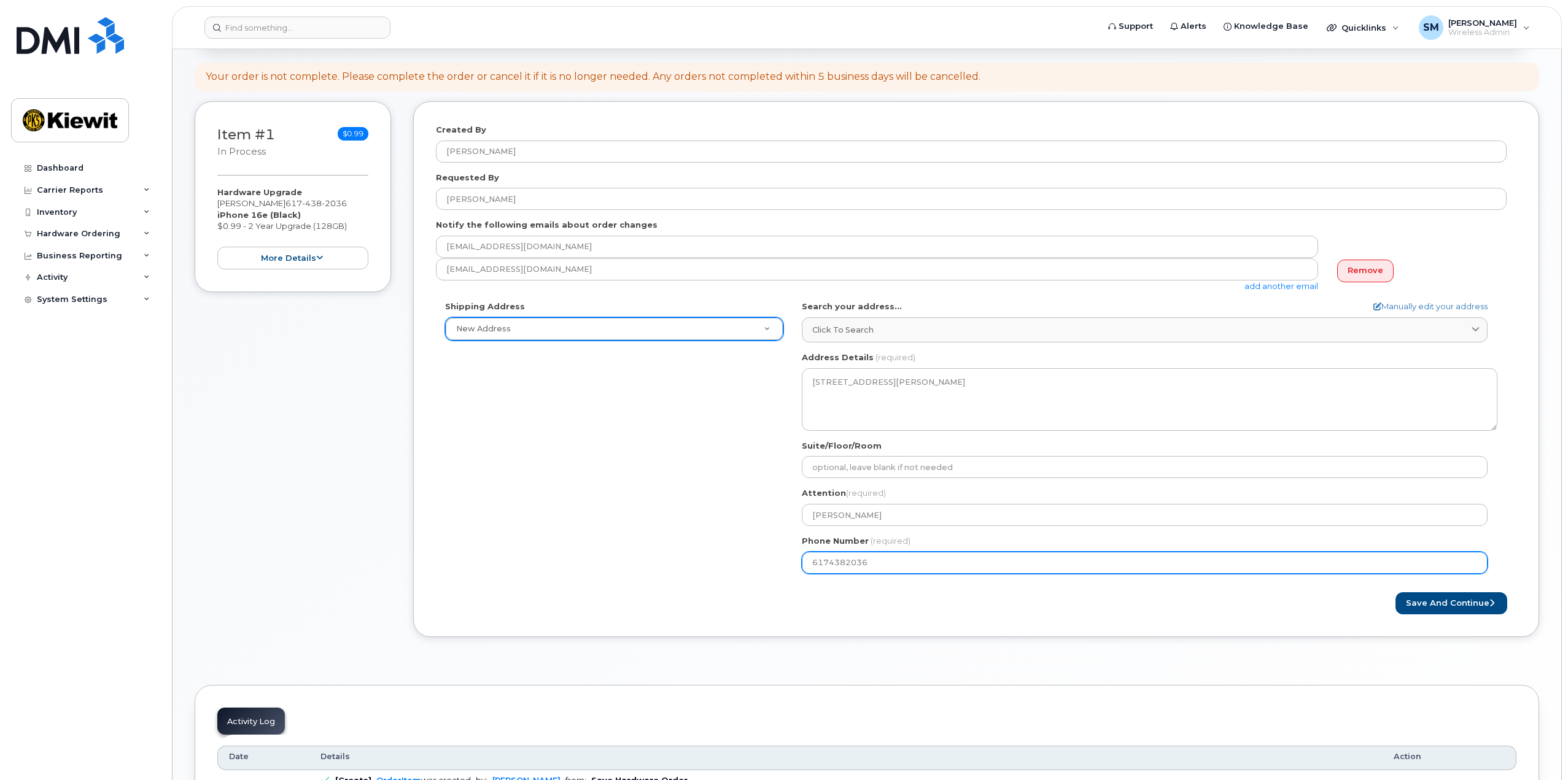
type input "6174382036"
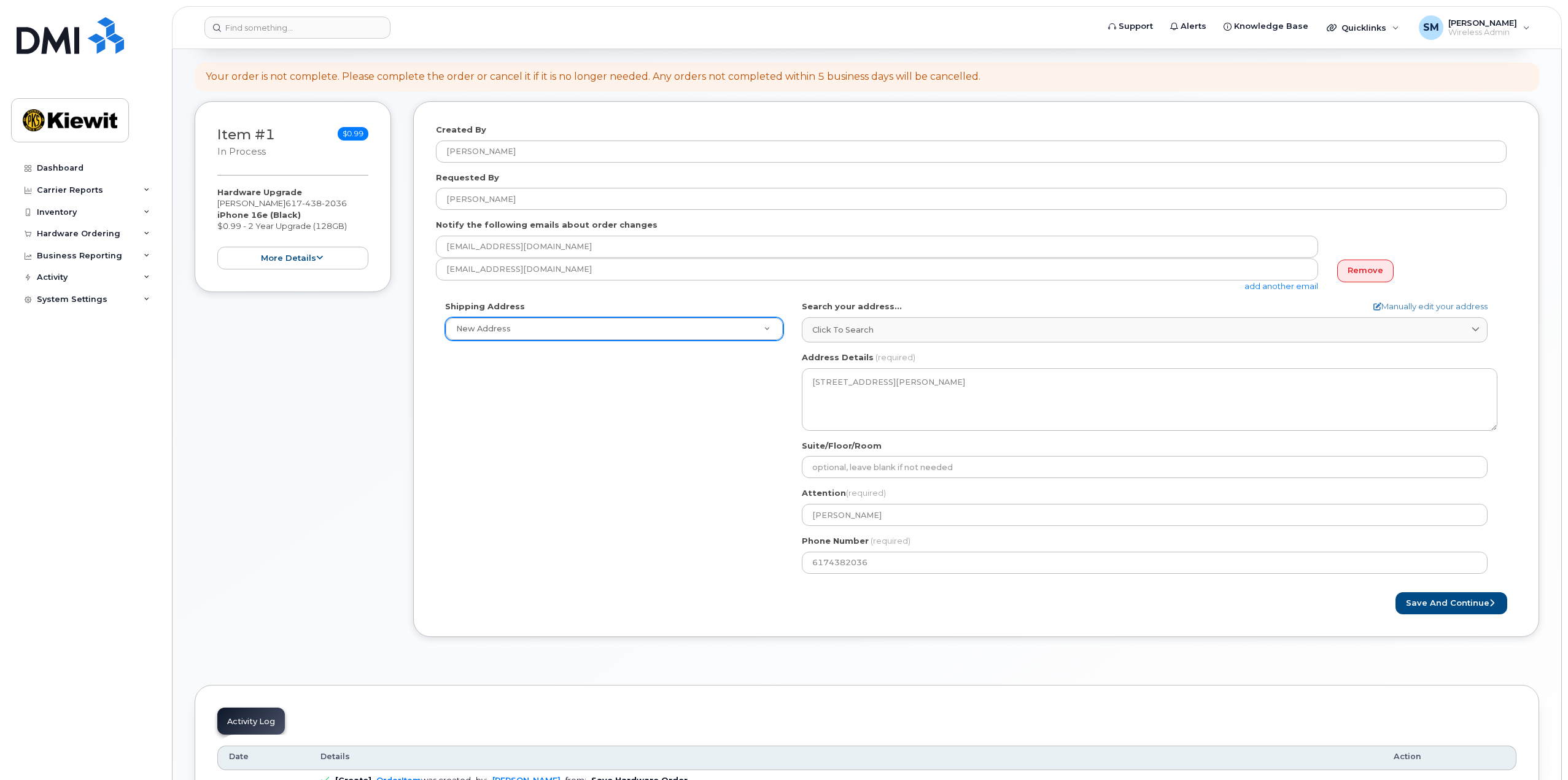
click at [1070, 605] on div "Save and Continue" at bounding box center [1246, 603] width 540 height 23
click at [1466, 606] on button "Save and Continue" at bounding box center [1451, 603] width 112 height 23
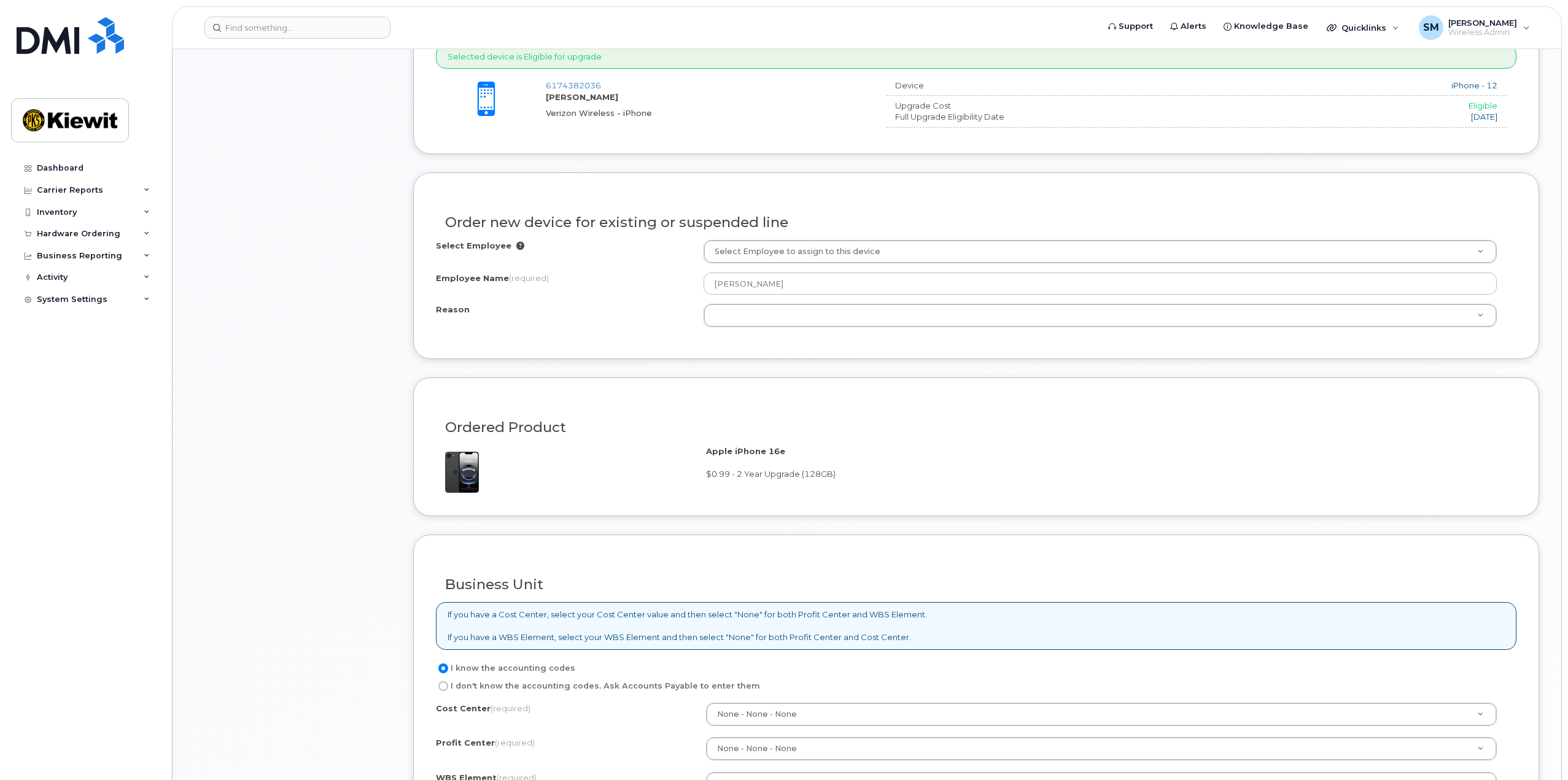
scroll to position [798, 0]
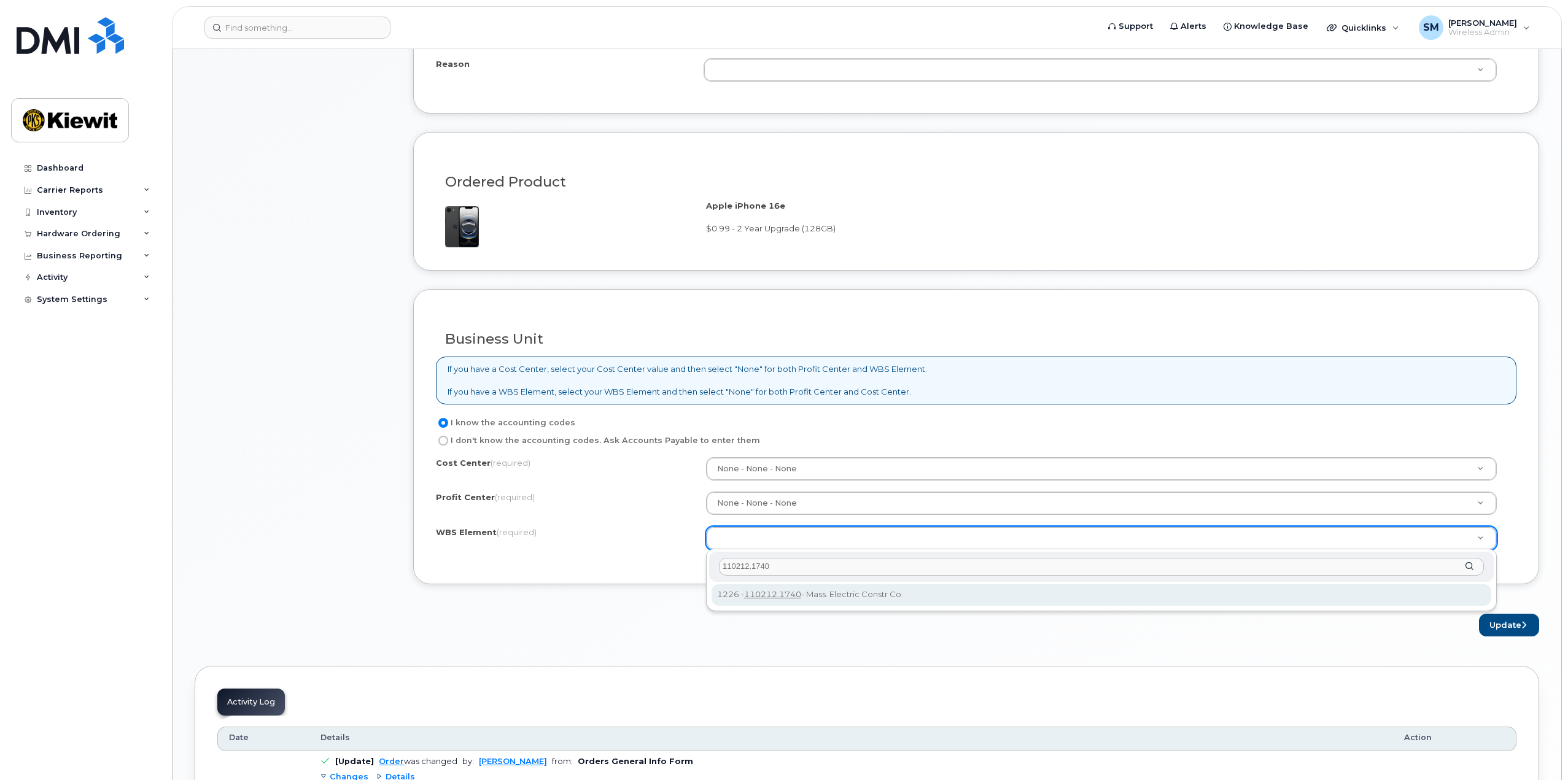
type input "110212.1740"
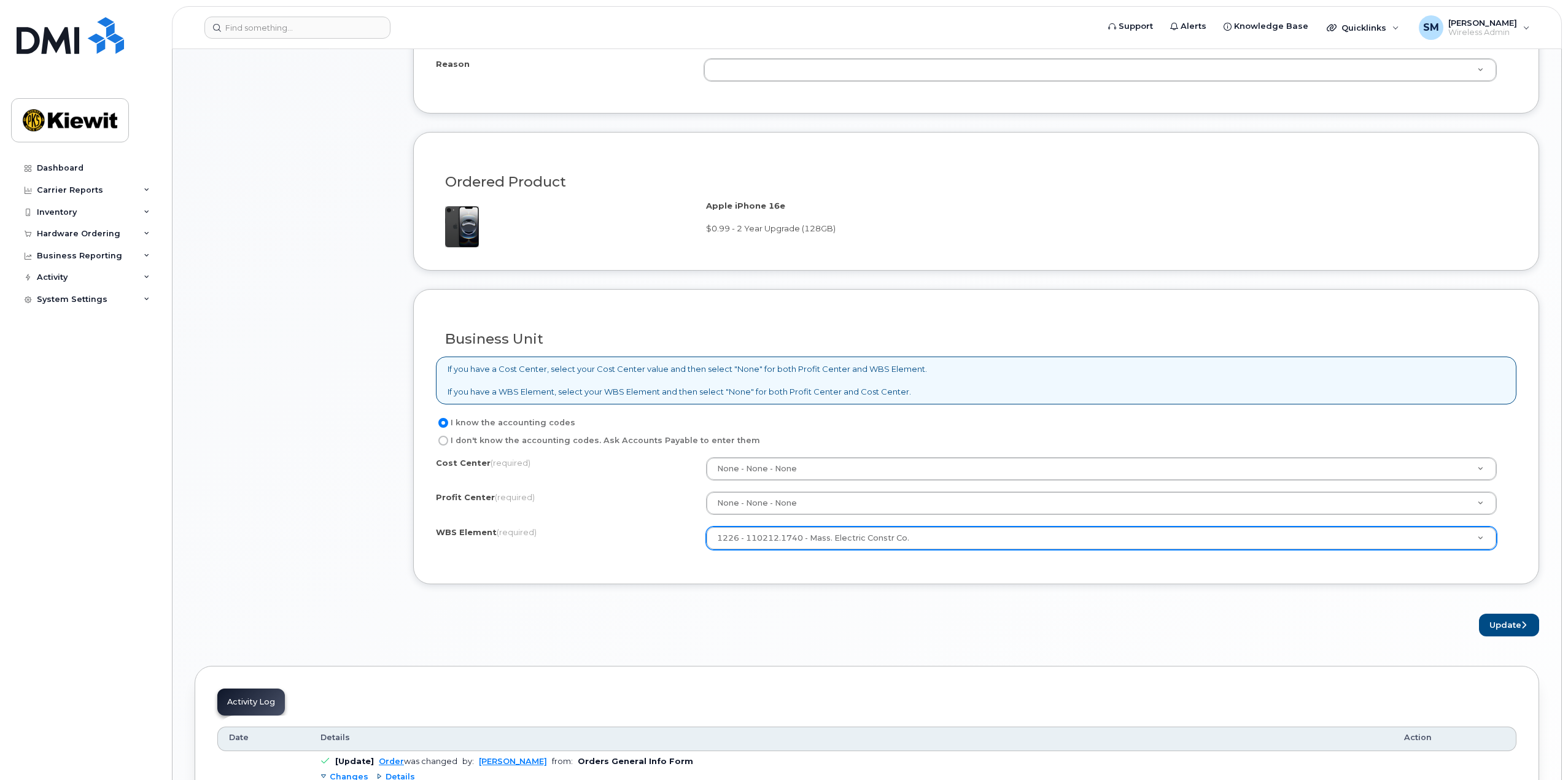
click at [811, 610] on form "Existing User Additional cost to upgrading the device $0.00 Selected device is …" at bounding box center [976, 183] width 1126 height 905
click at [1518, 618] on button "Update" at bounding box center [1509, 625] width 60 height 23
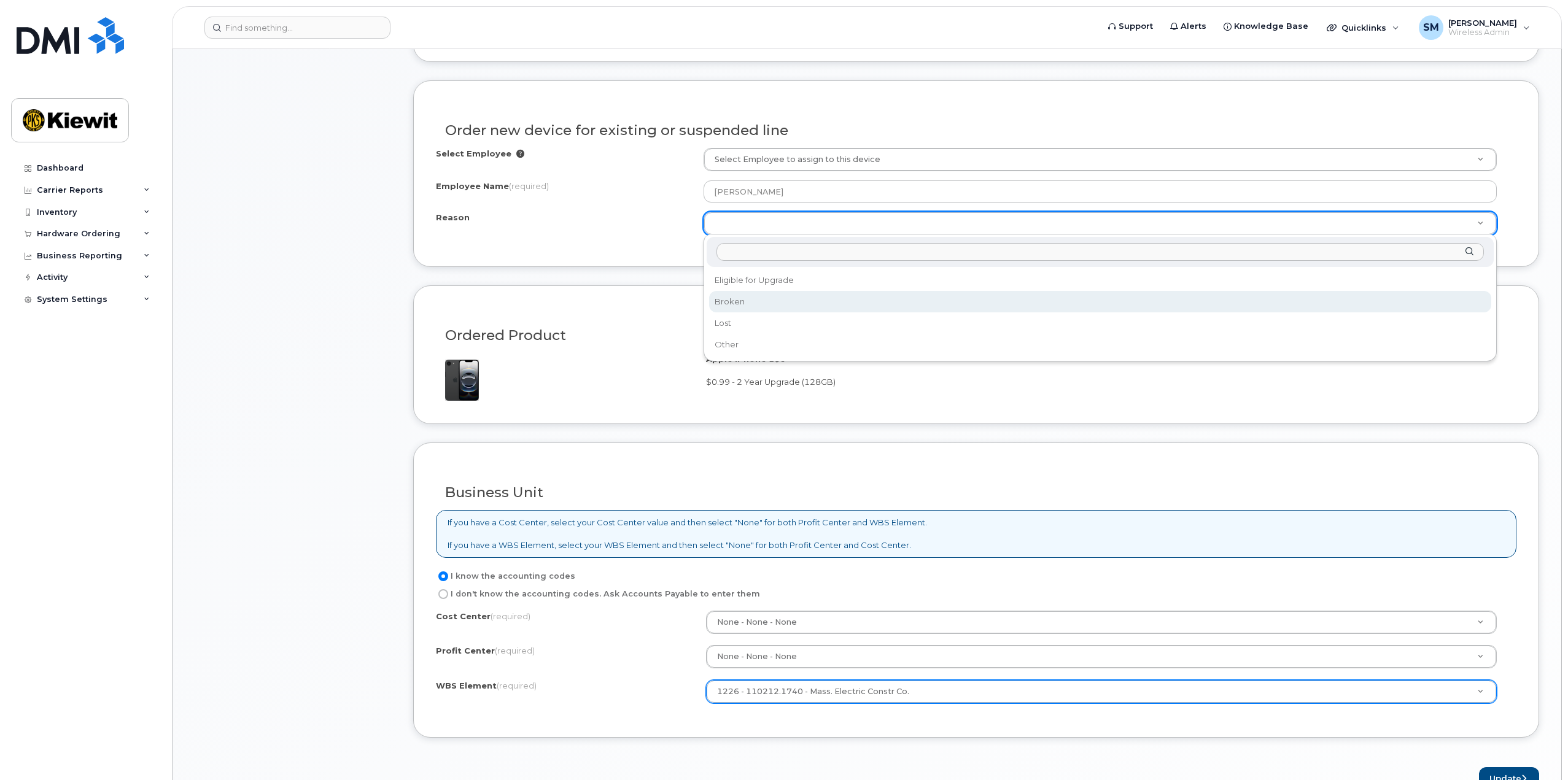
scroll to position [675, 0]
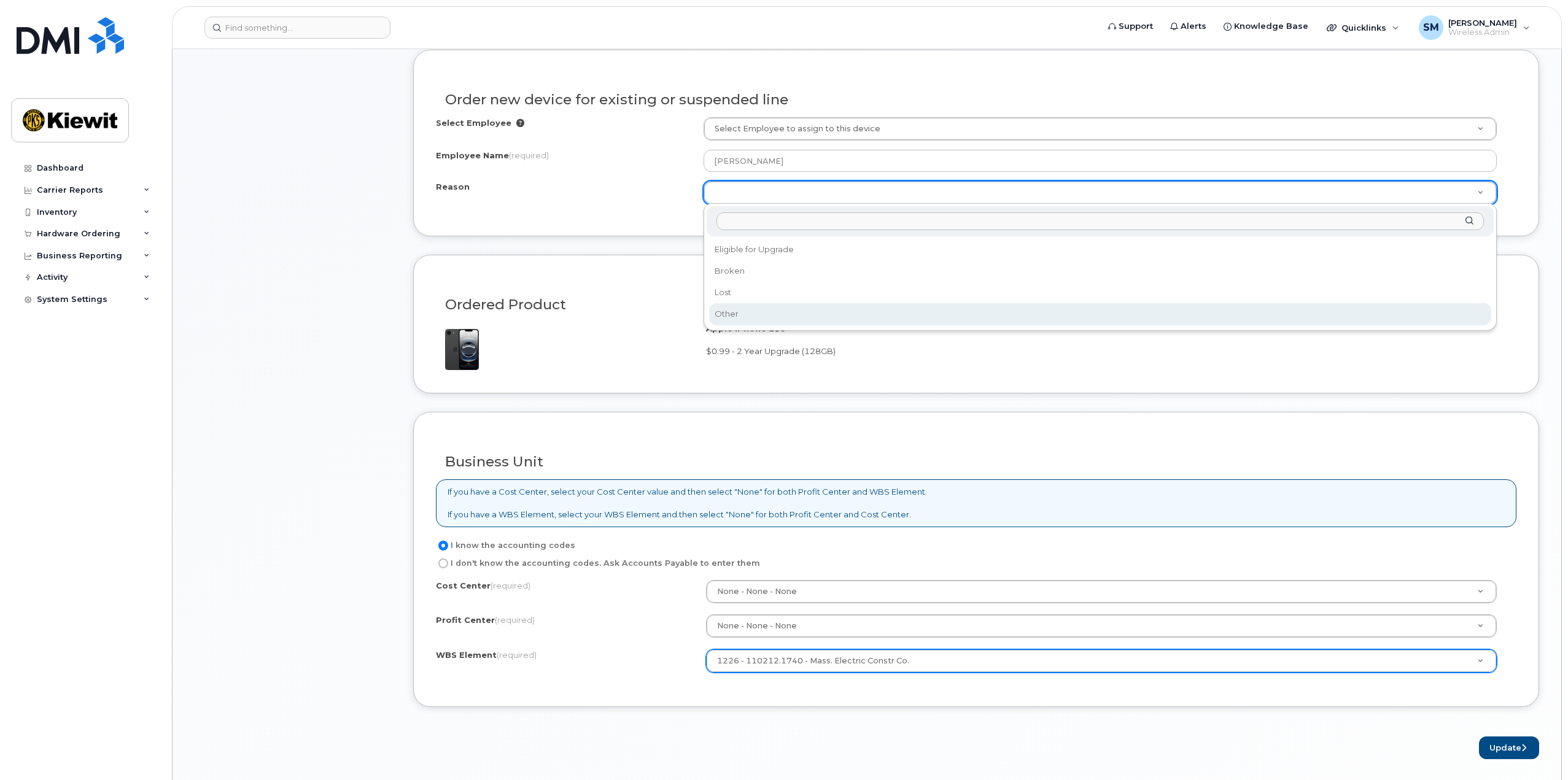
select select "other"
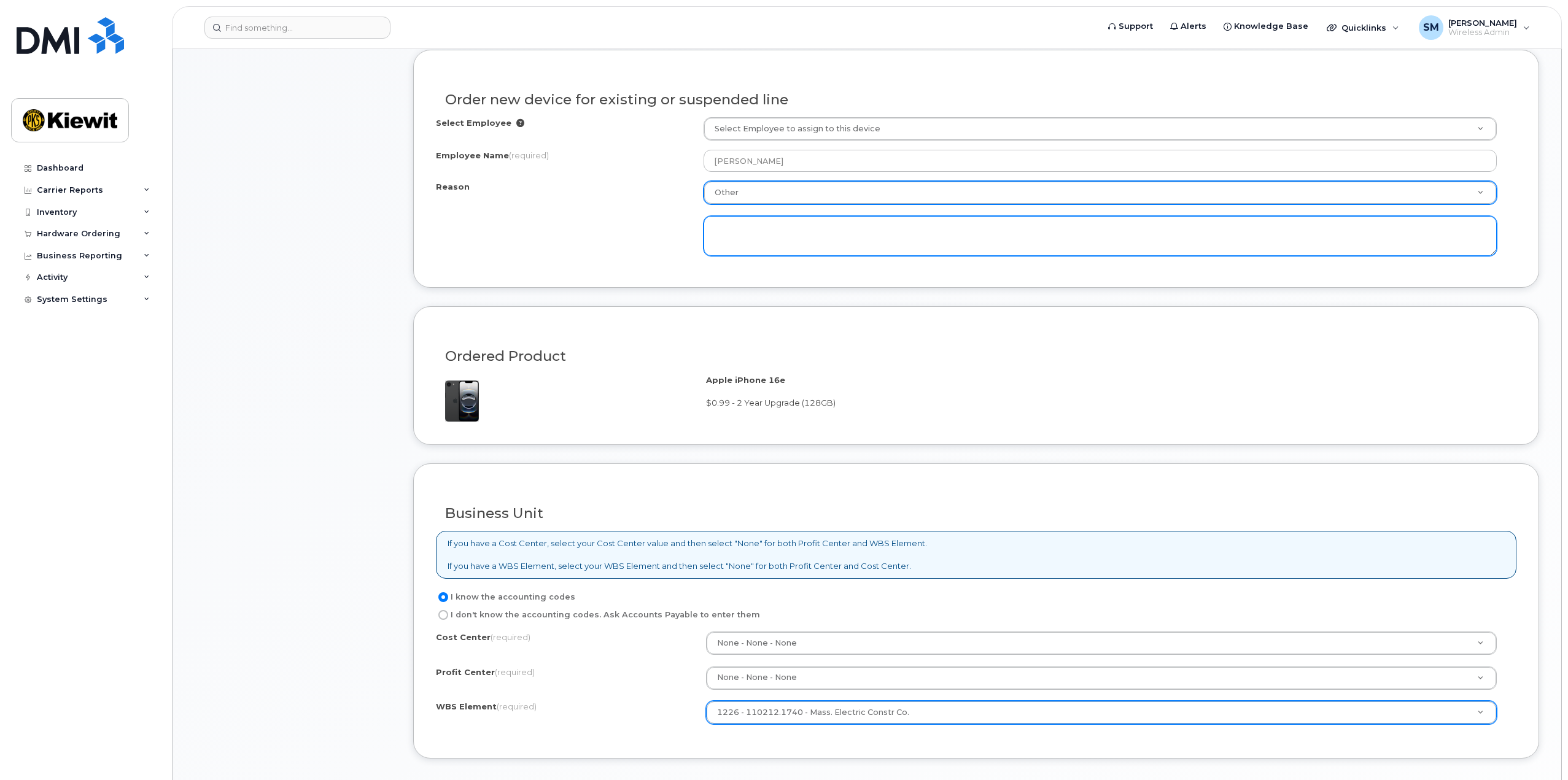
drag, startPoint x: 810, startPoint y: 232, endPoint x: 830, endPoint y: 232, distance: 20.0
click at [810, 233] on textarea at bounding box center [1100, 236] width 793 height 41
type textarea "phone is no longer holding a charge"
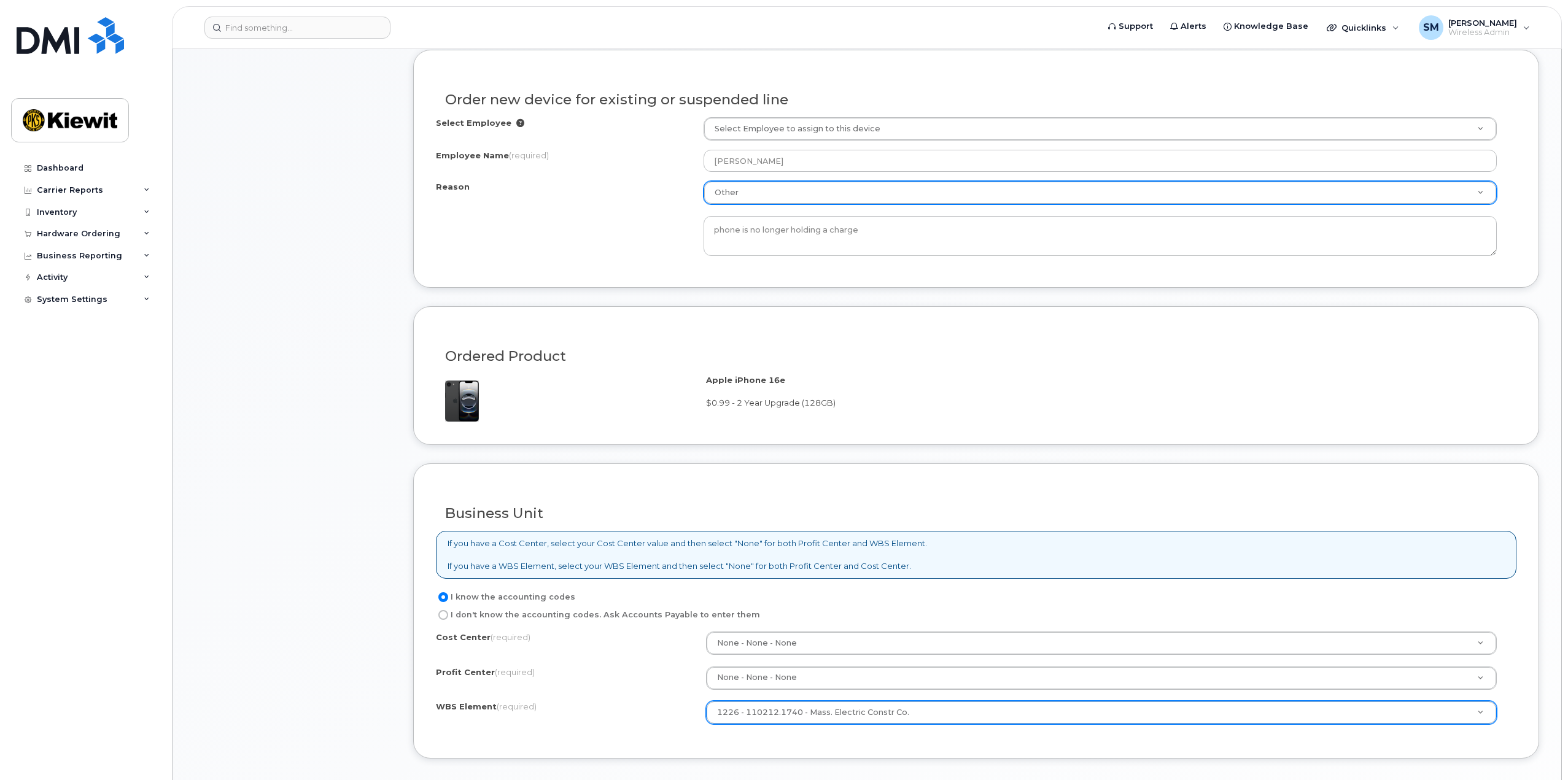
click at [984, 384] on div "Apple iPhone 16e $0.99 - 2 Year Upgrade (128GB)" at bounding box center [1106, 391] width 801 height 34
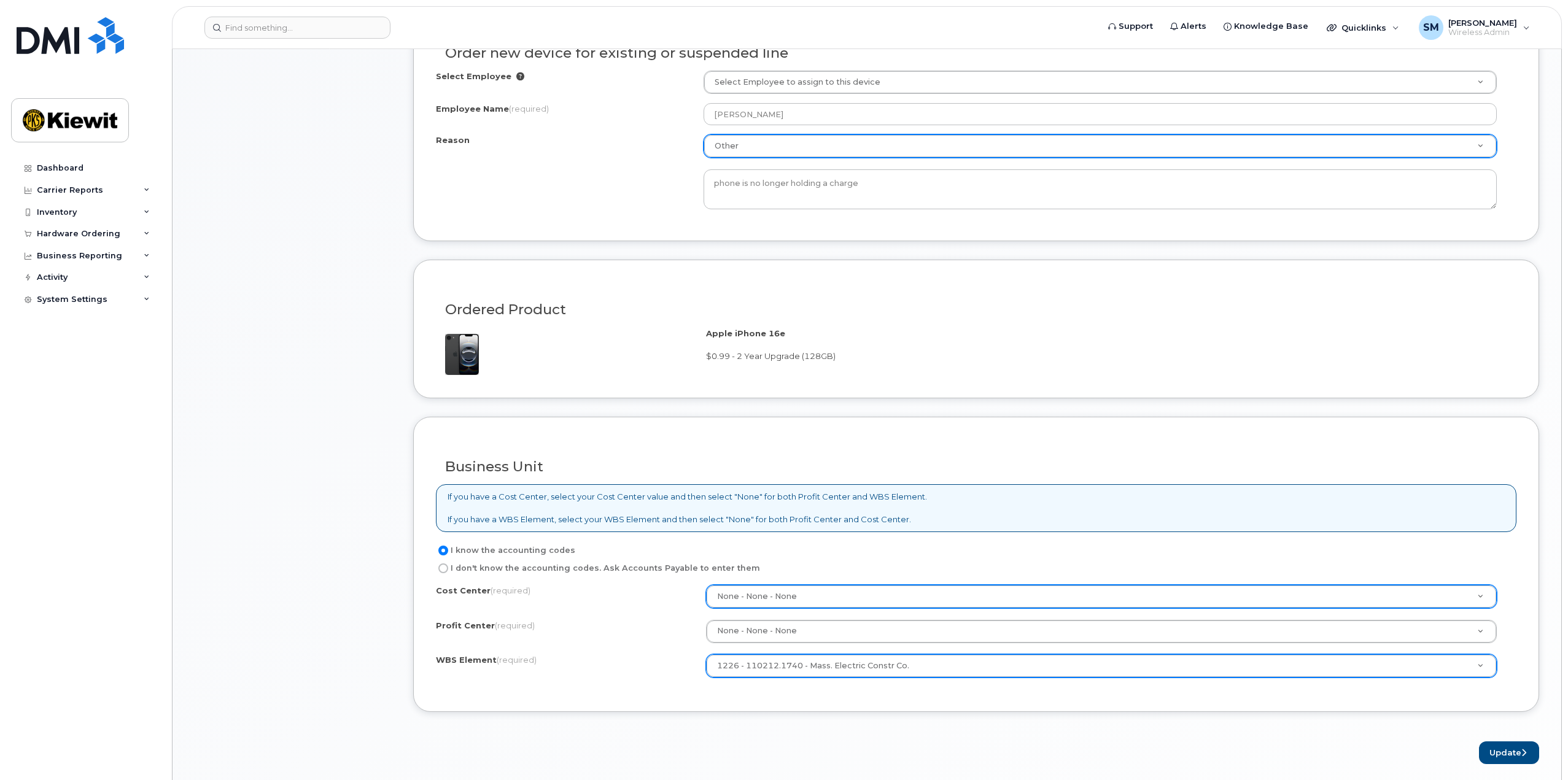
scroll to position [798, 0]
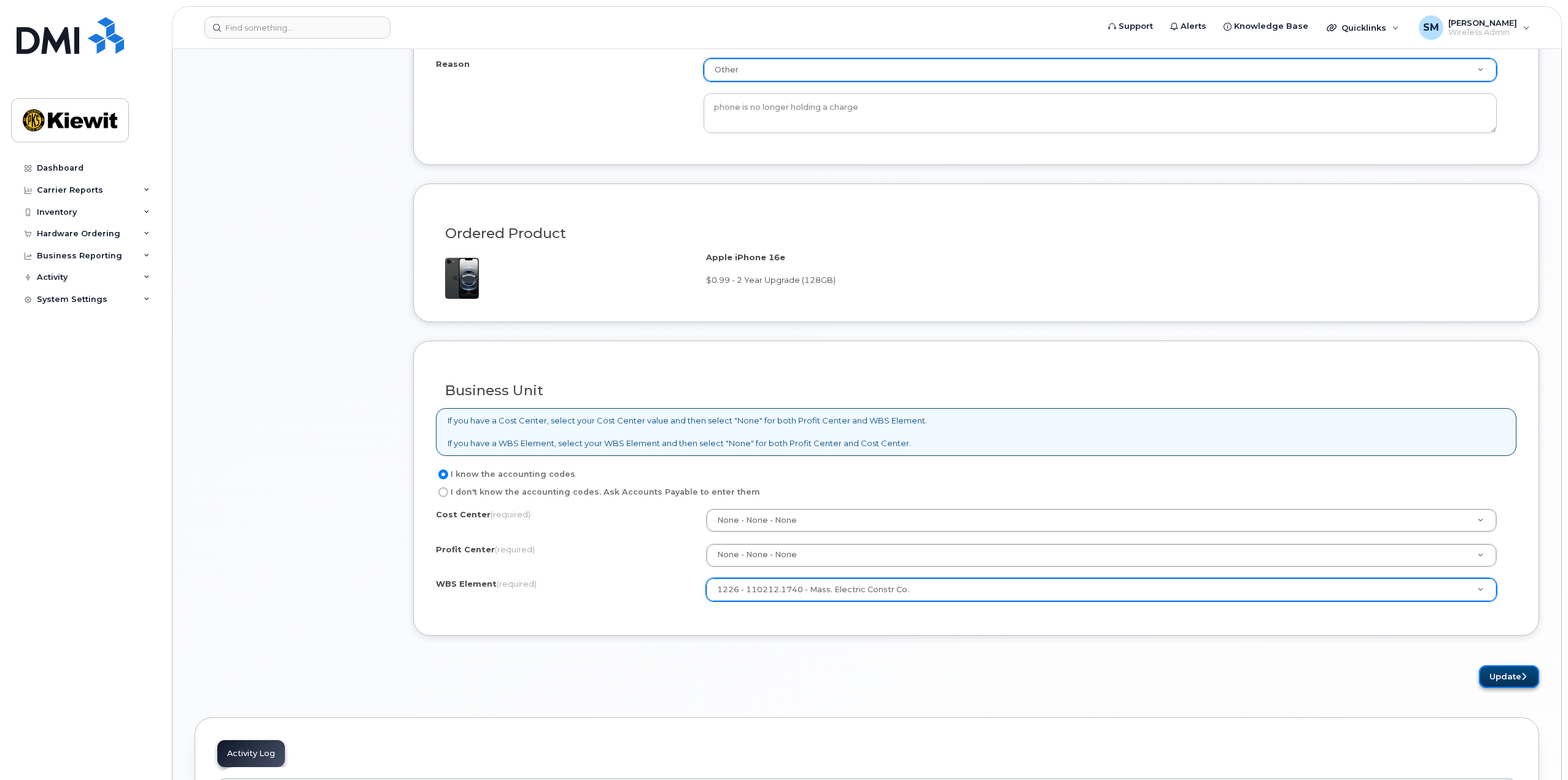
click at [1508, 675] on button "Update" at bounding box center [1509, 676] width 60 height 23
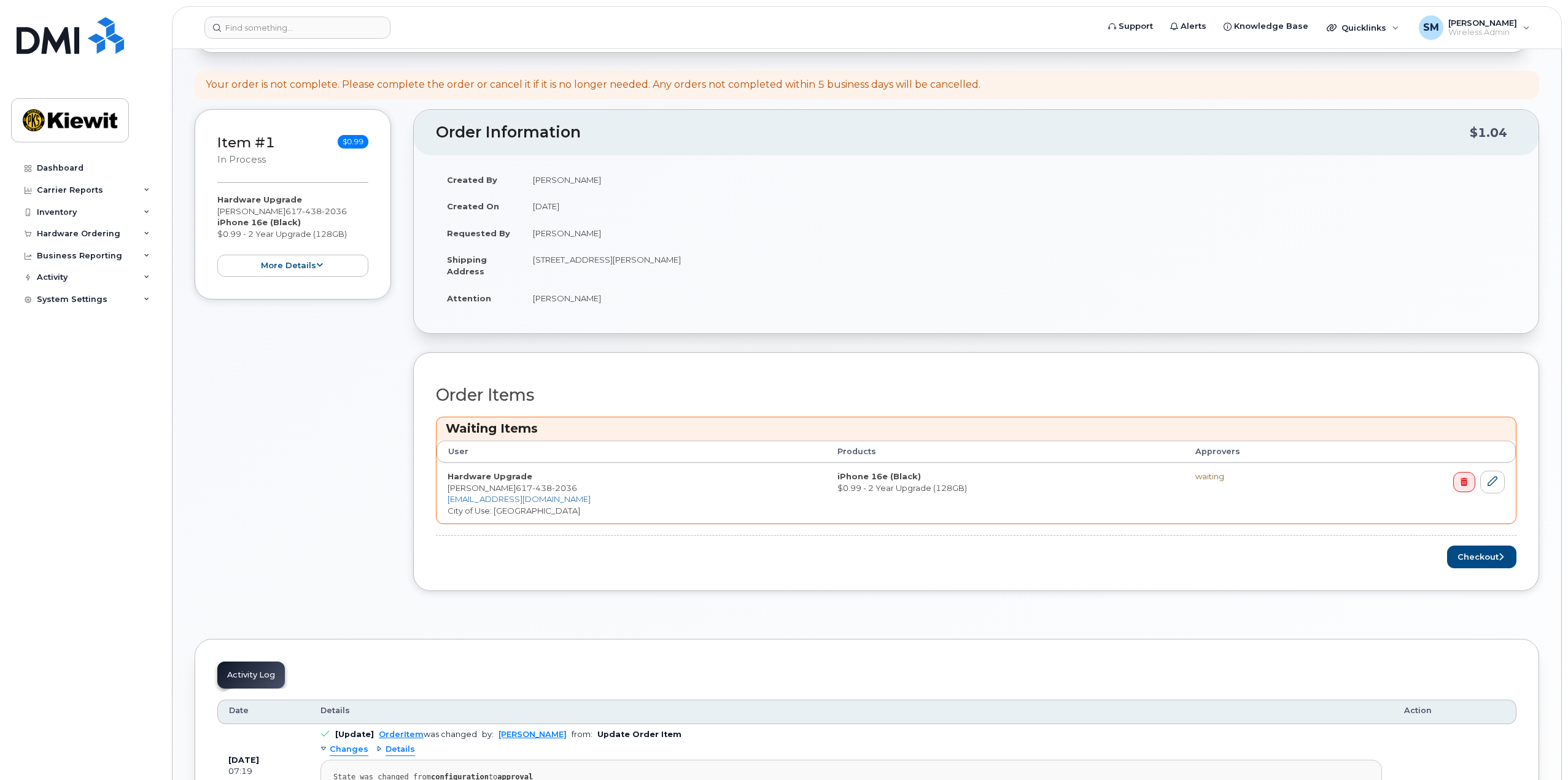
scroll to position [245, 0]
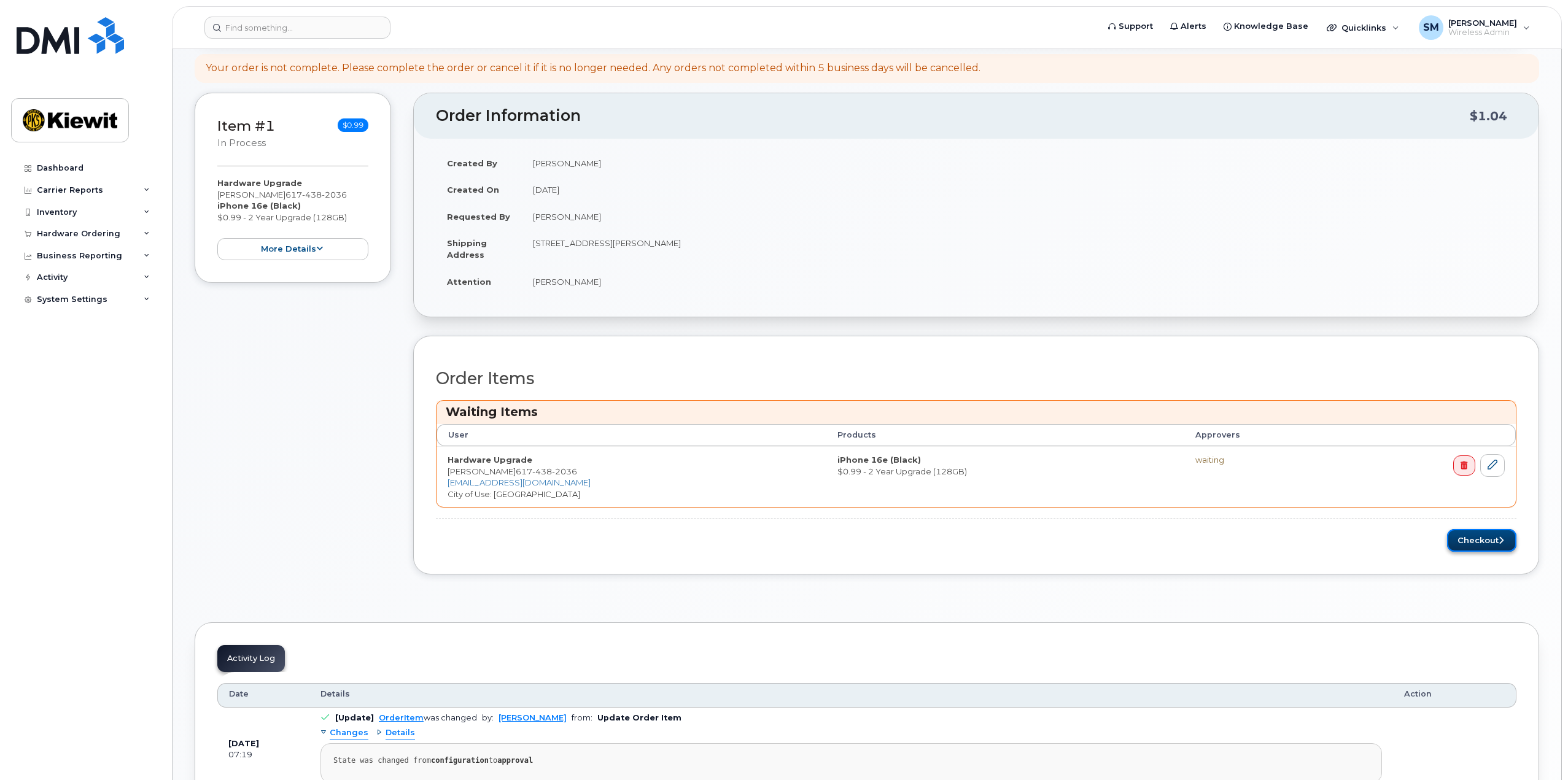
click at [1482, 536] on button "Checkout" at bounding box center [1482, 540] width 69 height 23
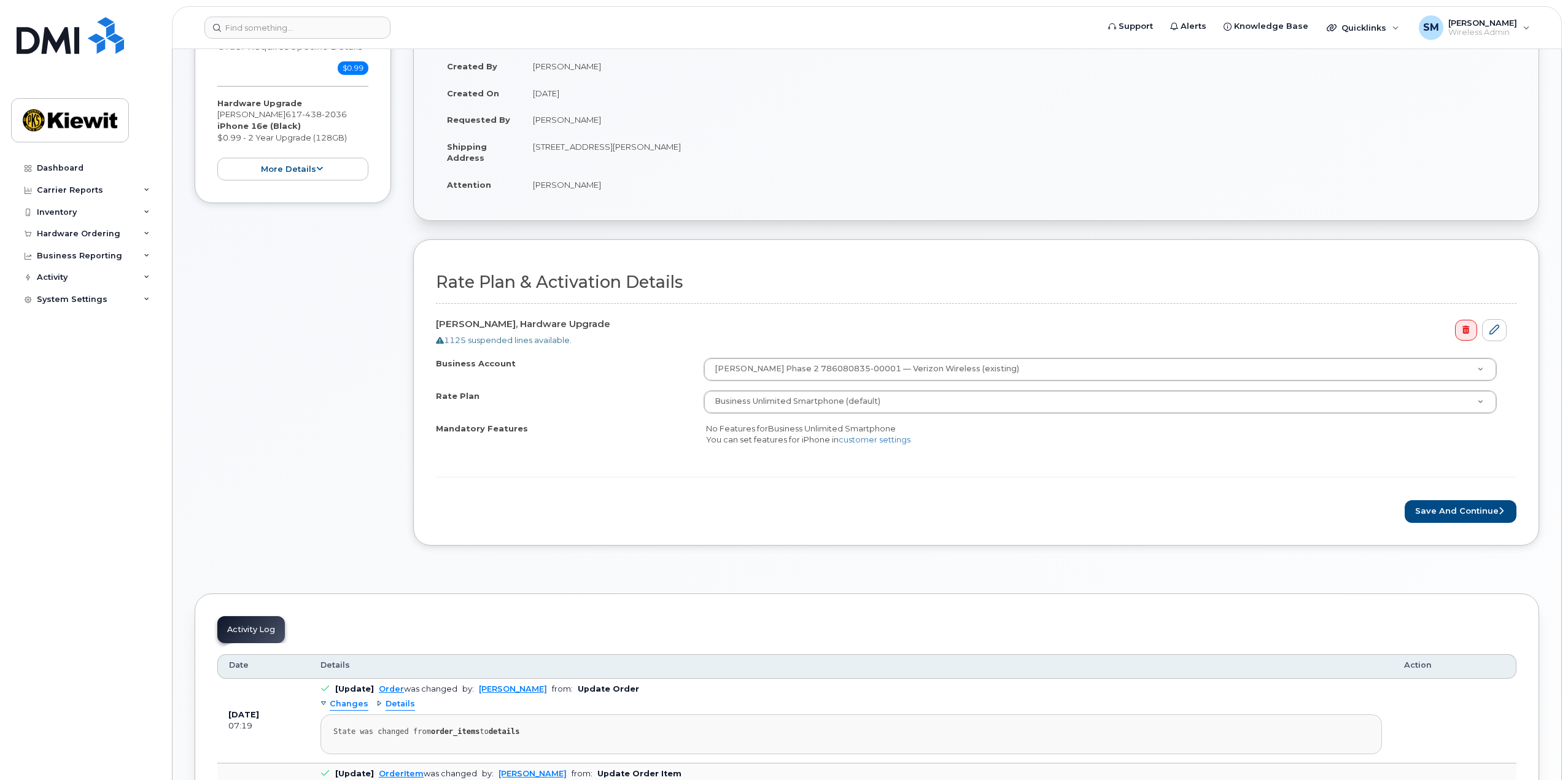
scroll to position [123, 0]
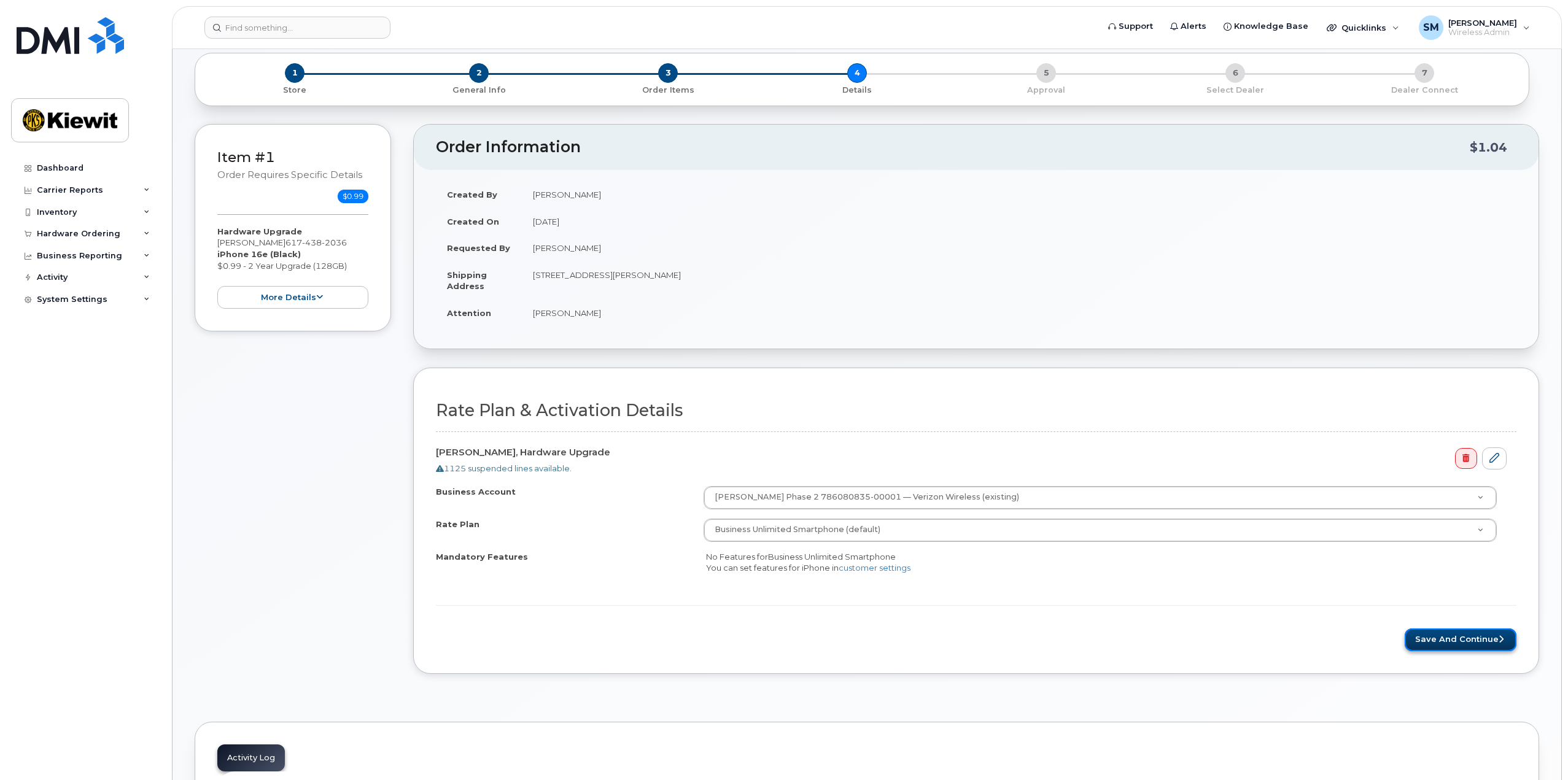
click at [1449, 640] on button "Save and Continue" at bounding box center [1460, 640] width 112 height 23
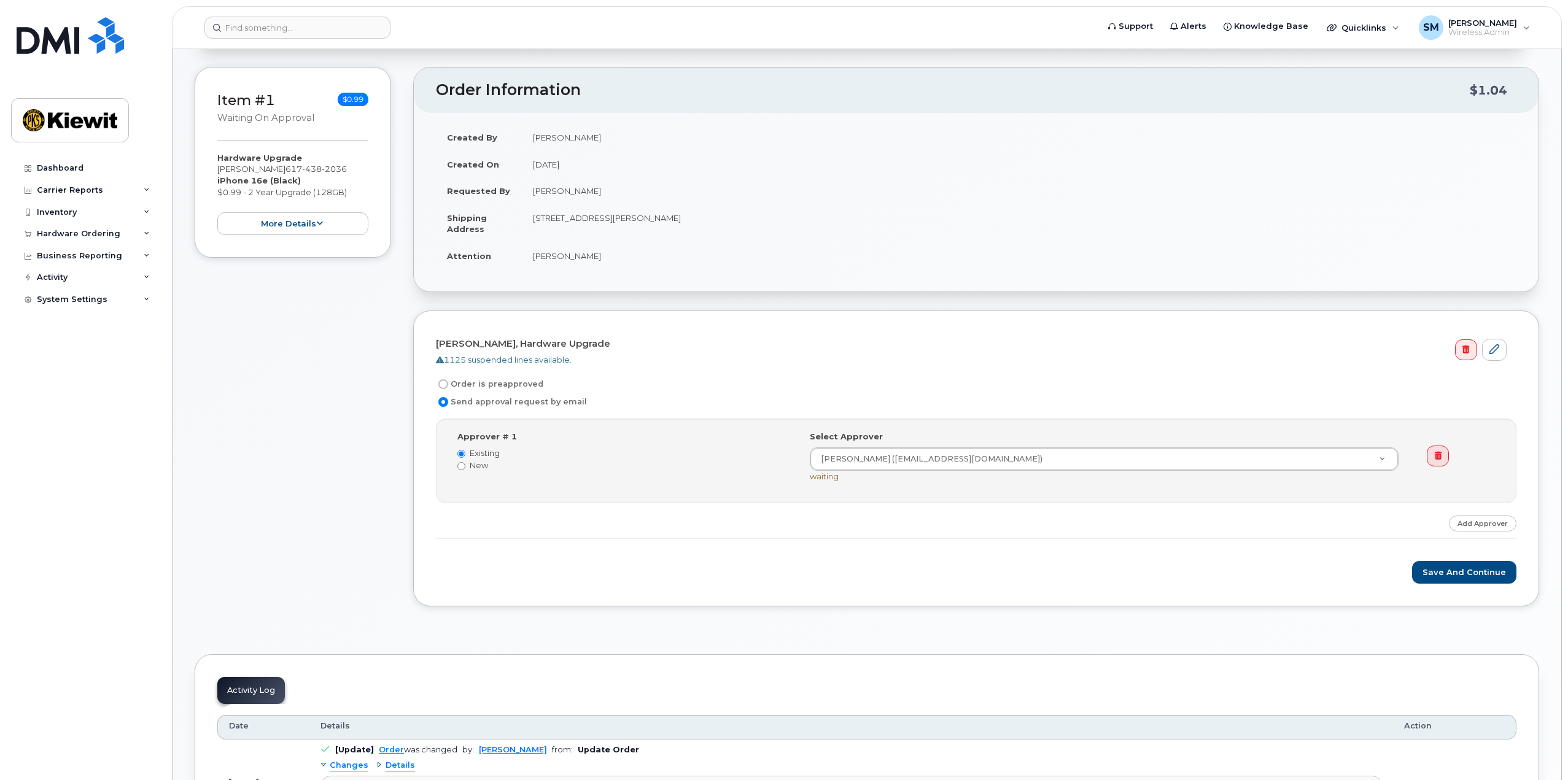
scroll to position [184, 0]
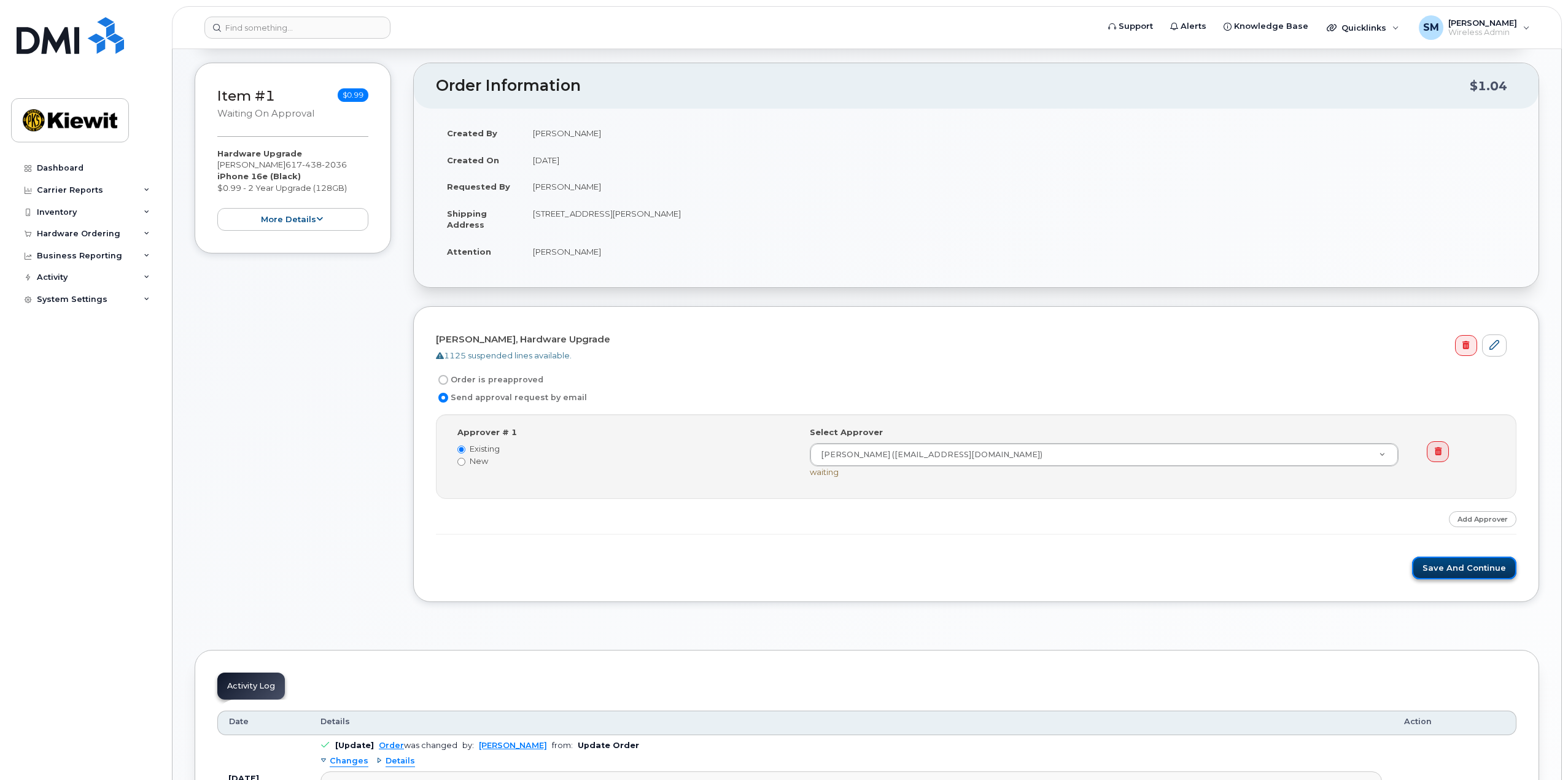
click at [1451, 560] on button "Save and Continue" at bounding box center [1464, 568] width 104 height 23
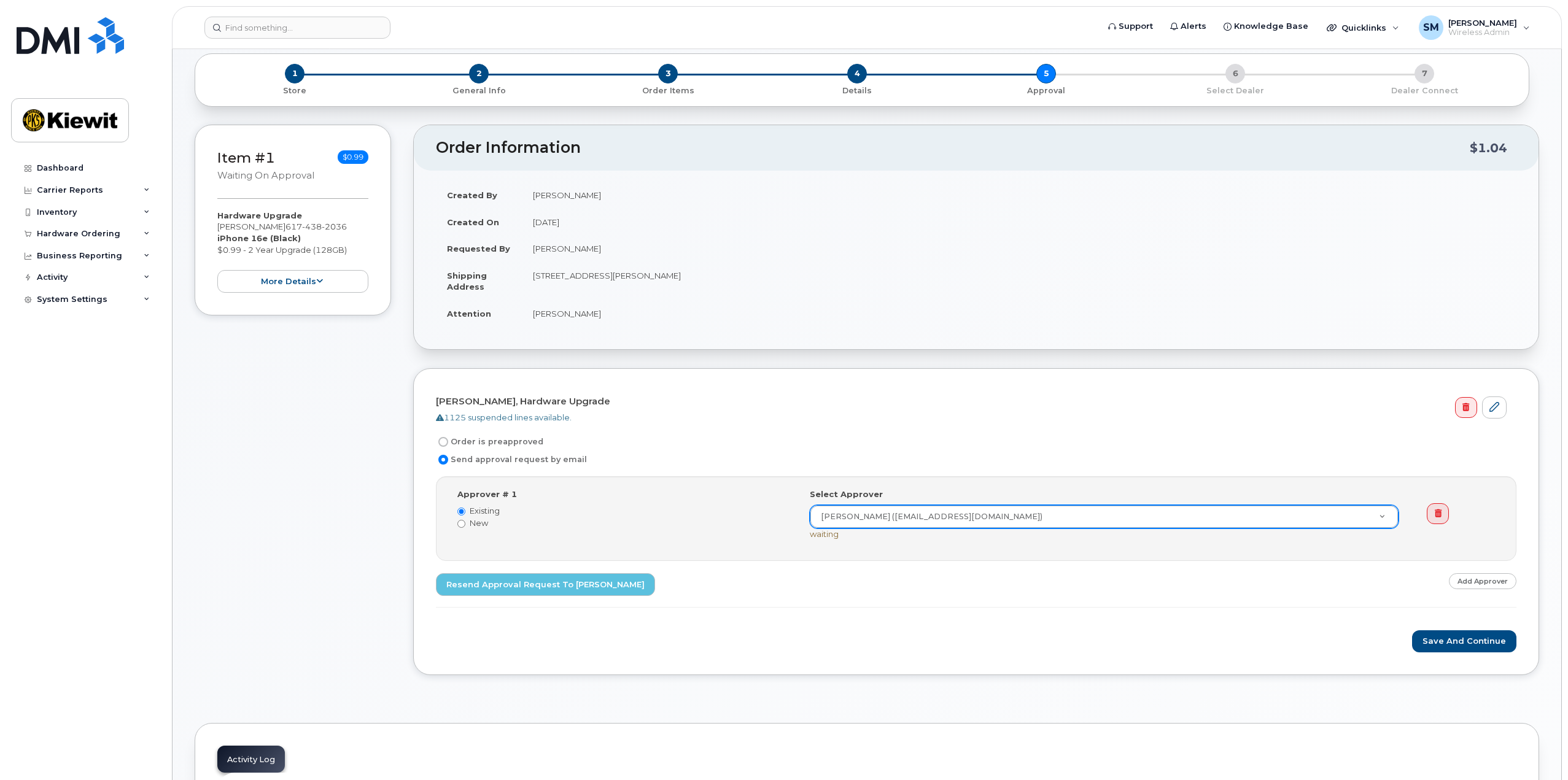
scroll to position [123, 0]
